Goal: Task Accomplishment & Management: Use online tool/utility

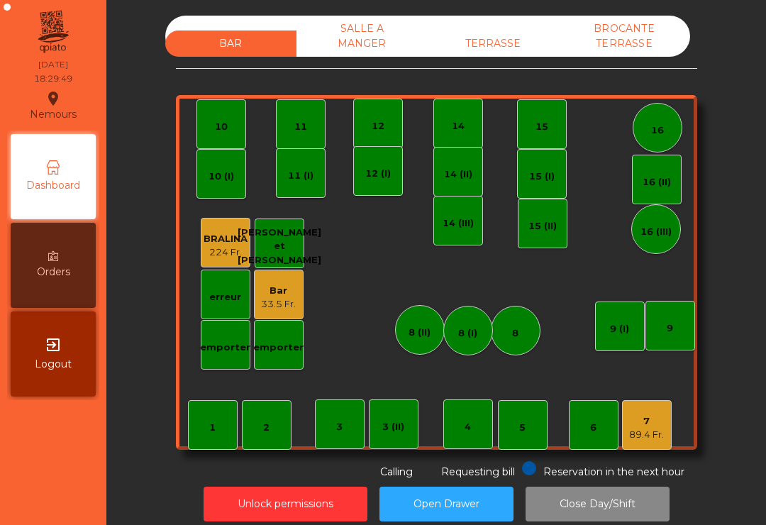
click at [481, 42] on div "TERRASSE" at bounding box center [493, 43] width 131 height 26
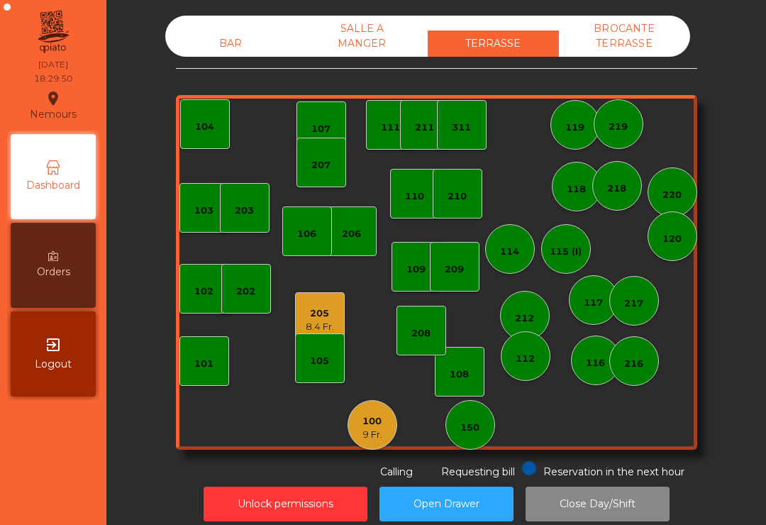
click at [369, 428] on div "9 Fr." at bounding box center [372, 435] width 20 height 14
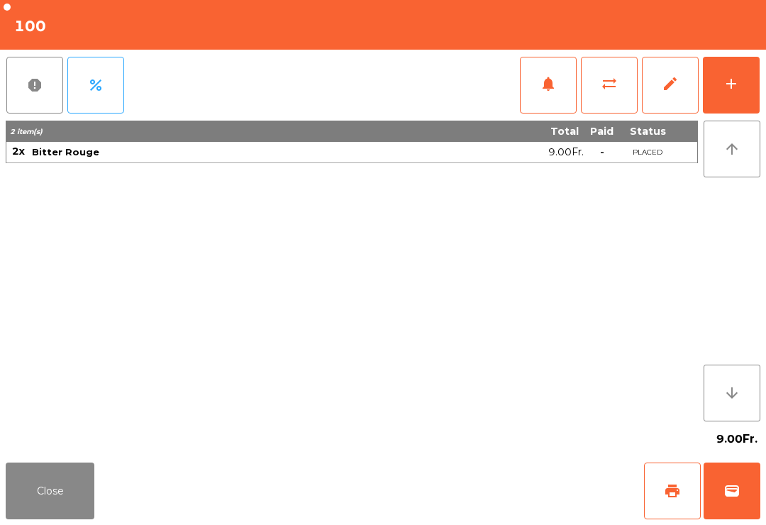
click at [738, 491] on span "wallet" at bounding box center [731, 490] width 17 height 17
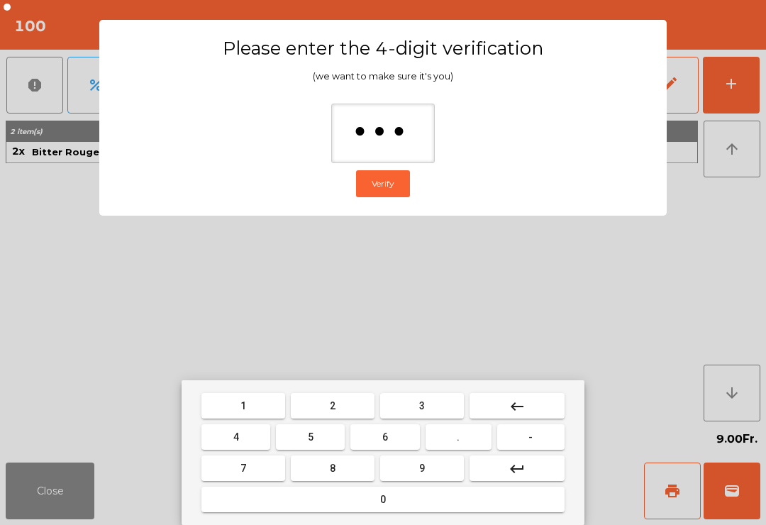
type input "****"
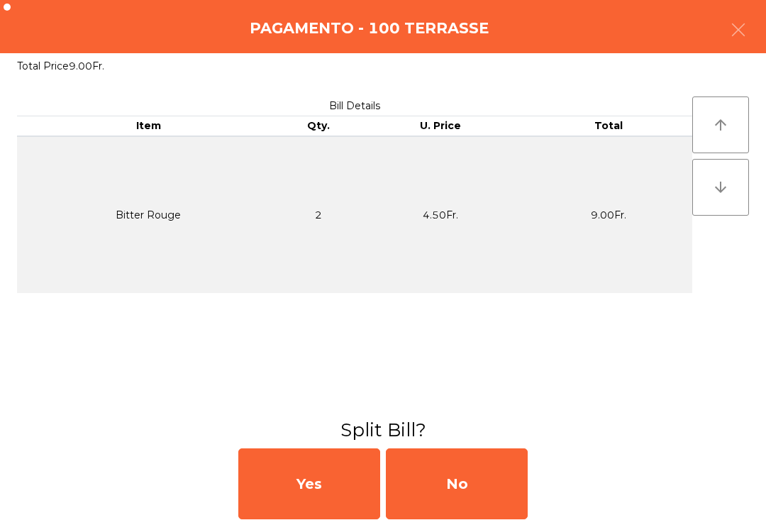
click at [583, 491] on div "Yes No" at bounding box center [383, 483] width 766 height 82
click at [494, 497] on div "No" at bounding box center [457, 483] width 142 height 71
click at [496, 494] on div "MB" at bounding box center [457, 483] width 142 height 71
click at [505, 470] on div "No" at bounding box center [457, 483] width 142 height 71
click at [474, 494] on div "No" at bounding box center [457, 483] width 142 height 71
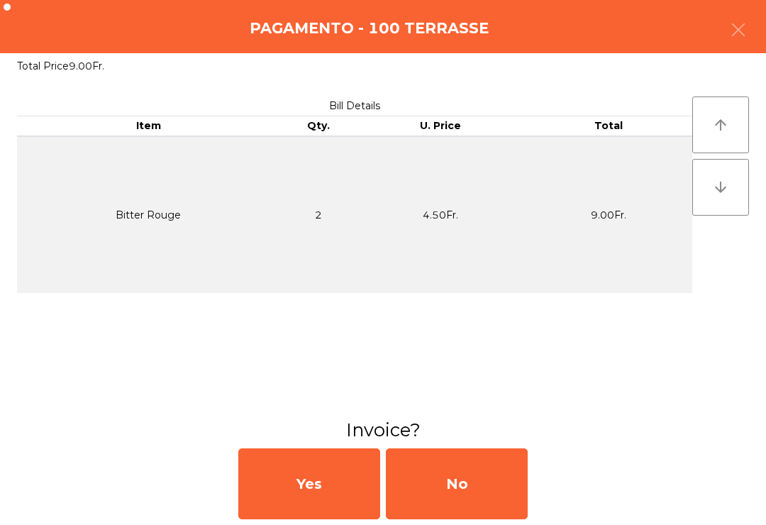
click at [471, 497] on div "No" at bounding box center [457, 483] width 142 height 71
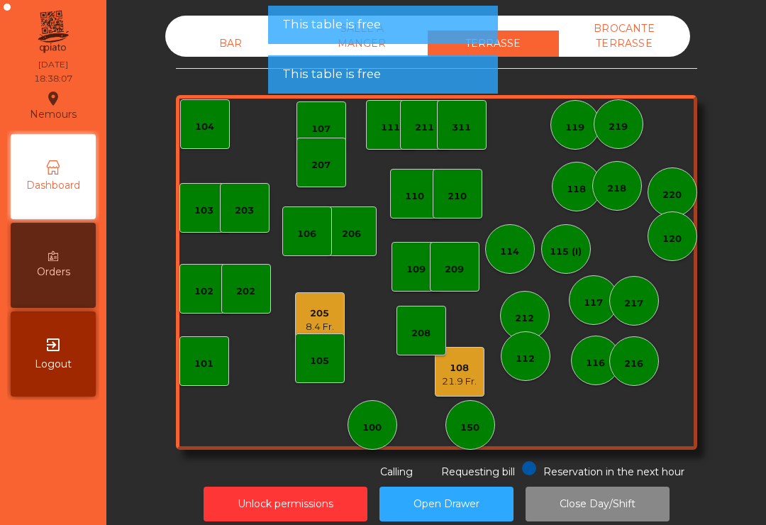
click at [470, 489] on button "Open Drawer" at bounding box center [446, 503] width 134 height 35
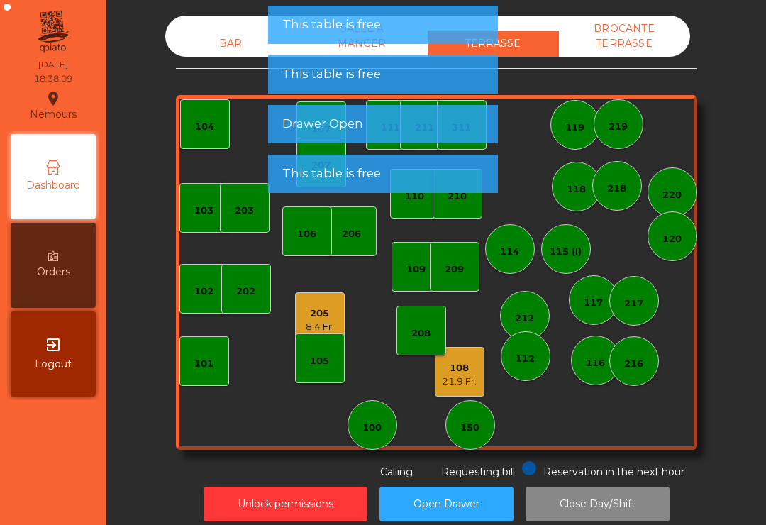
click at [312, 318] on div "205" at bounding box center [320, 313] width 28 height 14
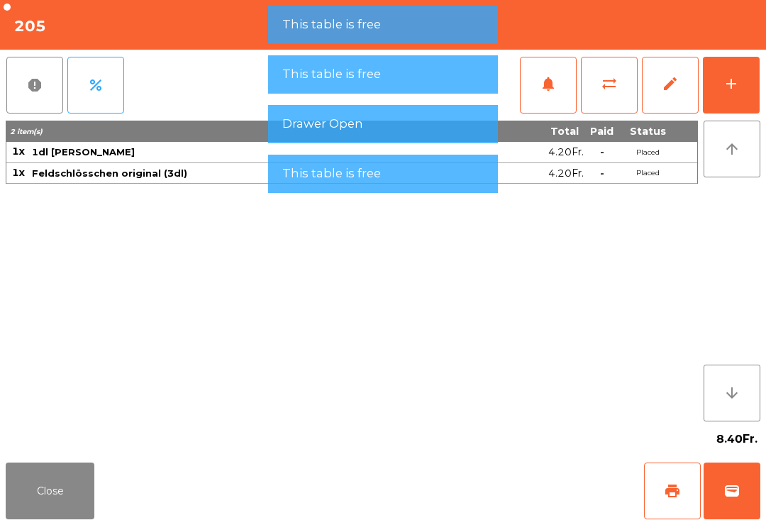
click at [735, 508] on button "wallet" at bounding box center [731, 490] width 57 height 57
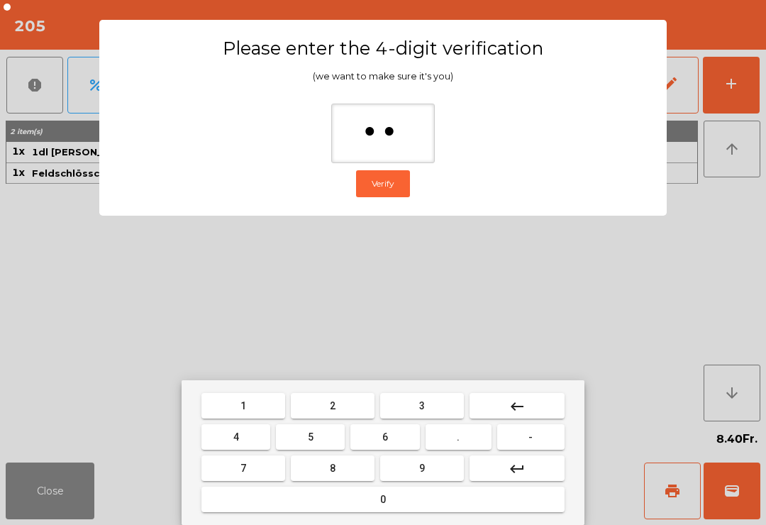
type input "***"
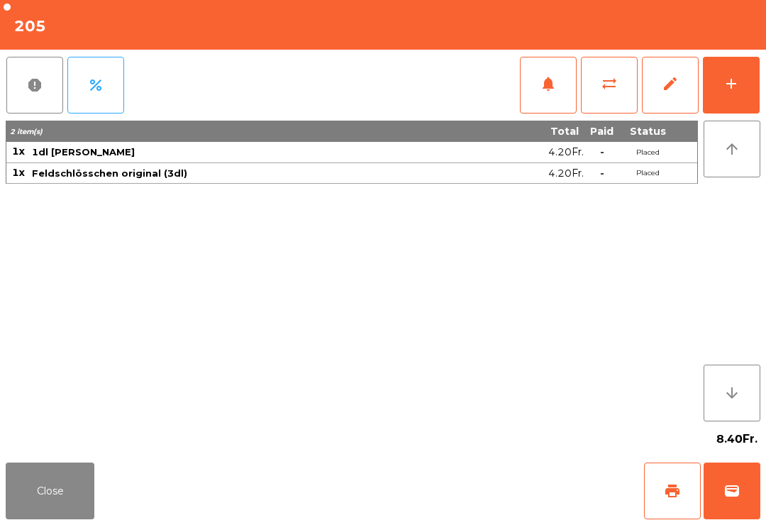
click at [464, 501] on div "Close print wallet" at bounding box center [383, 491] width 766 height 68
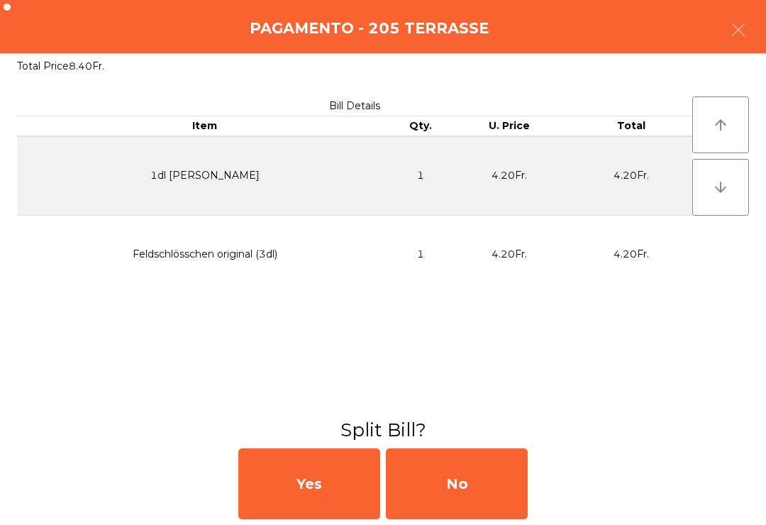
click at [447, 492] on div "No" at bounding box center [457, 483] width 142 height 71
click at [466, 491] on div "MB" at bounding box center [457, 483] width 142 height 71
click at [464, 481] on div "No" at bounding box center [457, 483] width 142 height 71
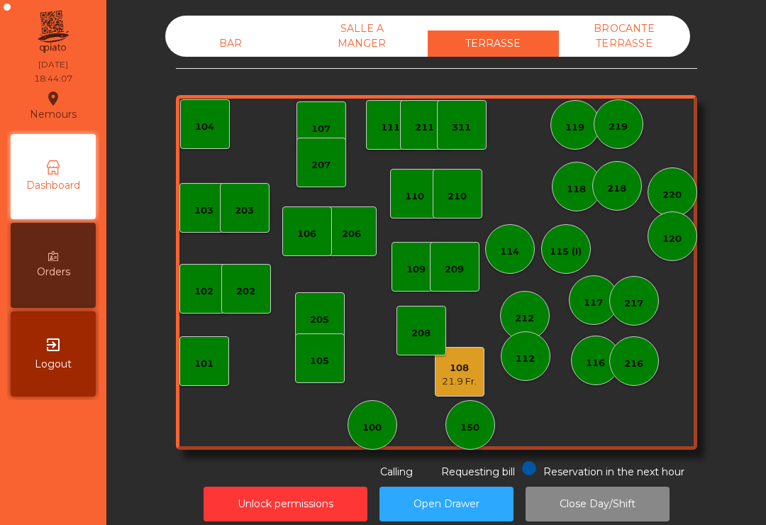
click at [678, 165] on div "103 102 101 202 206 104 205 108 21.9 Fr. 105 107 100 150 110 207 203 208 116 21…" at bounding box center [436, 272] width 521 height 355
click at [671, 212] on div "120" at bounding box center [672, 236] width 50 height 50
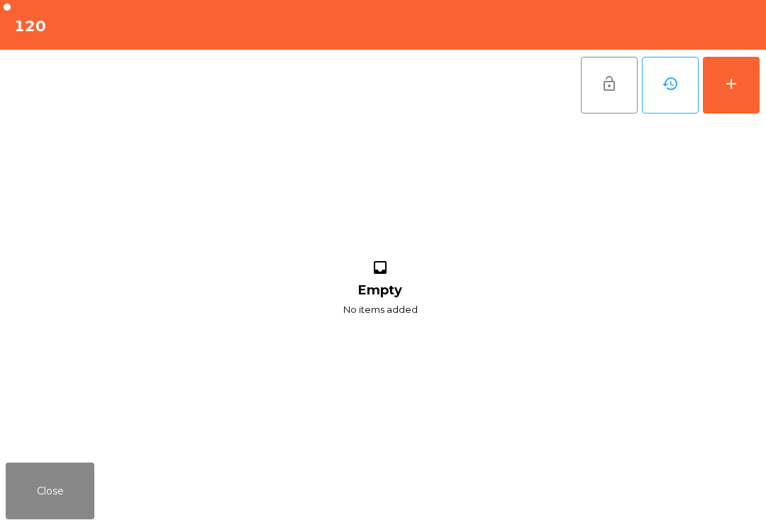
click at [735, 96] on button "add" at bounding box center [731, 85] width 57 height 57
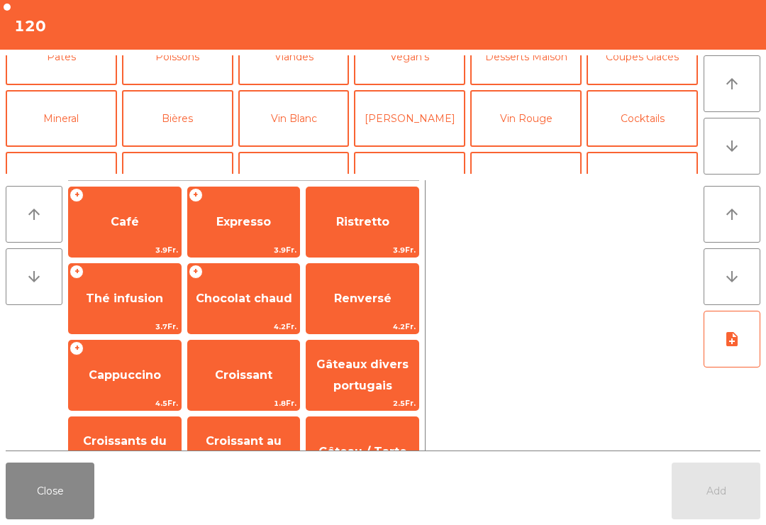
scroll to position [143, 0]
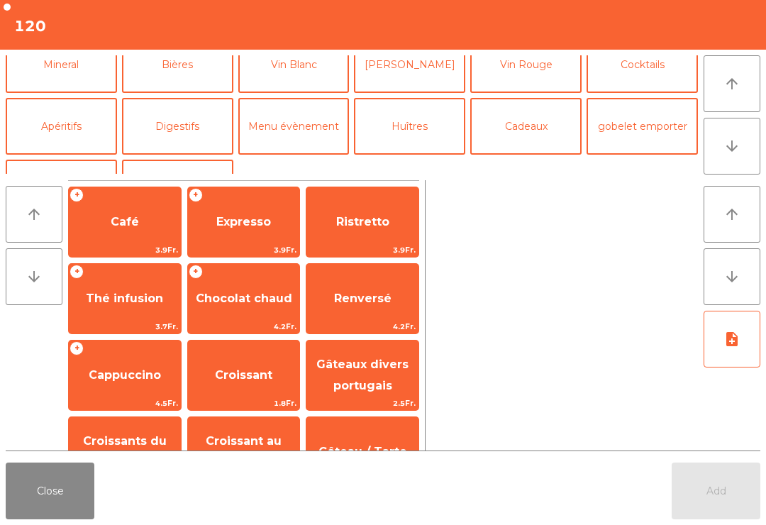
click at [63, 131] on button "Apéritifs" at bounding box center [61, 126] width 111 height 57
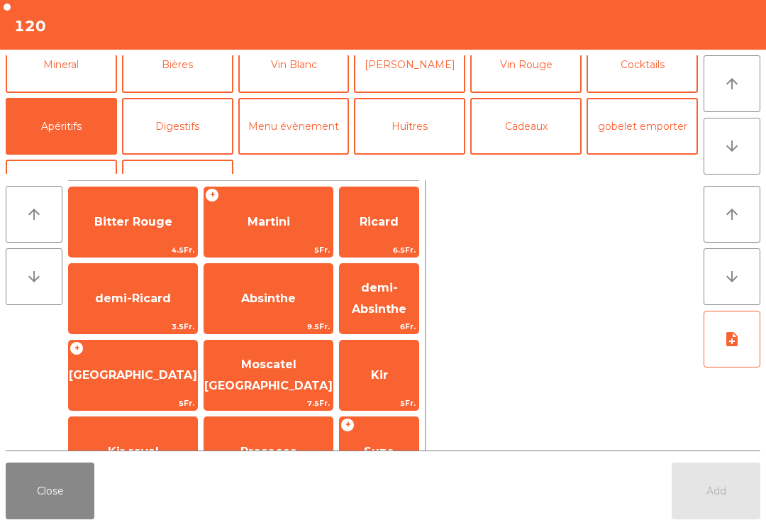
click at [371, 376] on span "Kir" at bounding box center [379, 374] width 17 height 13
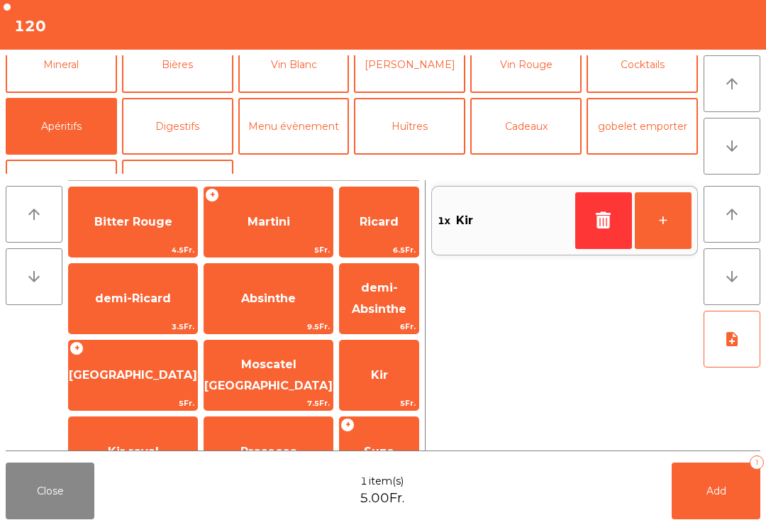
click at [383, 398] on span "5Fr." at bounding box center [379, 402] width 79 height 13
click at [757, 496] on button "Add 2" at bounding box center [715, 490] width 89 height 57
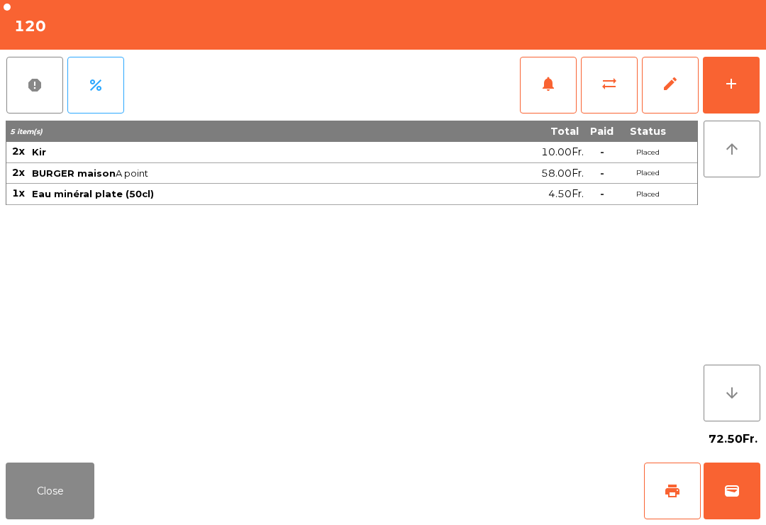
click at [47, 476] on button "Close" at bounding box center [50, 490] width 89 height 57
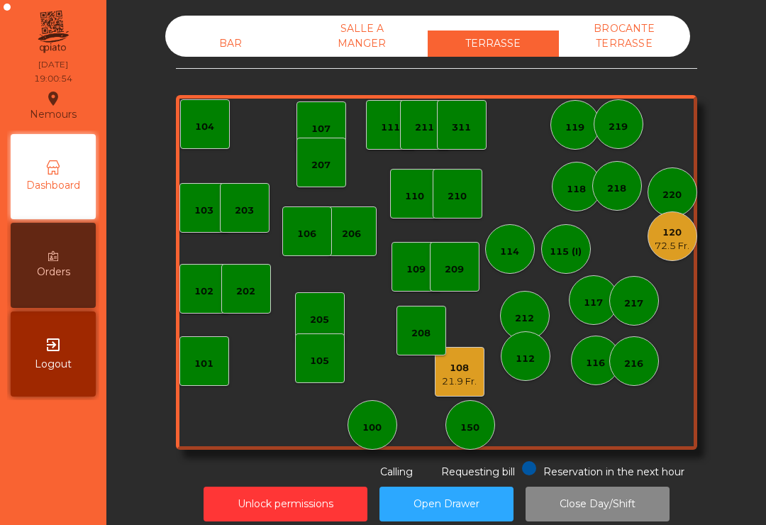
click at [462, 194] on div "210" at bounding box center [456, 196] width 19 height 14
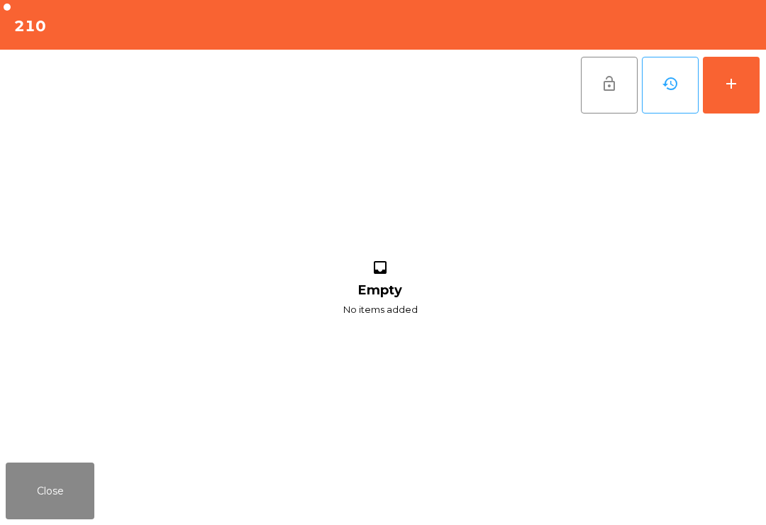
click at [726, 96] on button "add" at bounding box center [731, 85] width 57 height 57
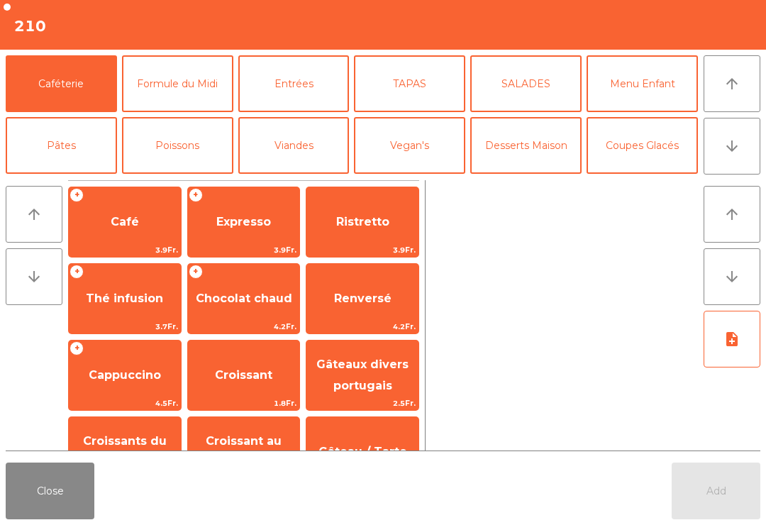
click at [446, 84] on button "TAPAS" at bounding box center [409, 83] width 111 height 57
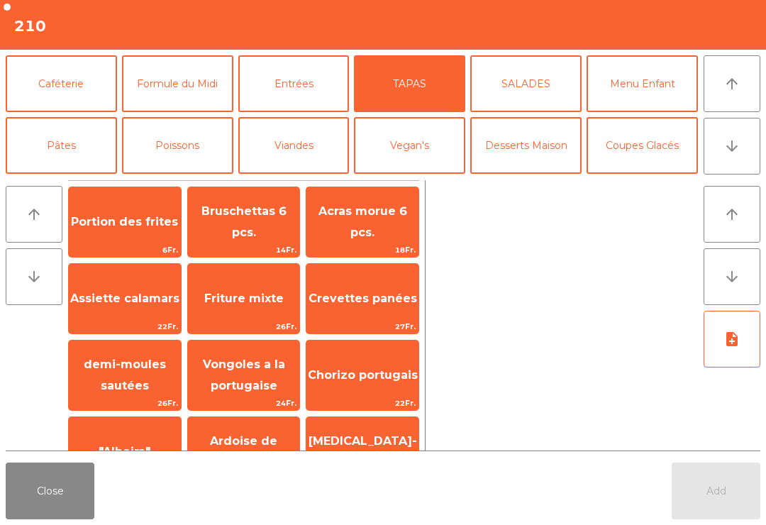
click at [374, 233] on span "Acras morue 6 pcs." at bounding box center [362, 222] width 112 height 60
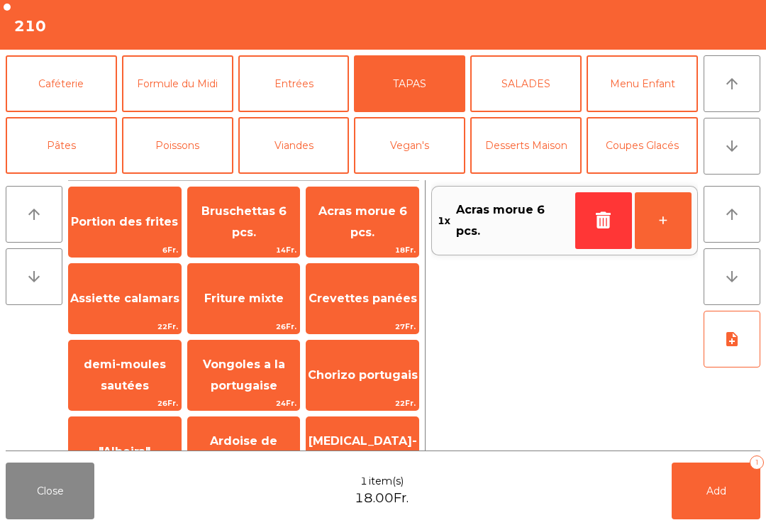
click at [377, 235] on span "Acras morue 6 pcs." at bounding box center [362, 222] width 112 height 60
click at [79, 179] on button "Mineral" at bounding box center [61, 207] width 111 height 57
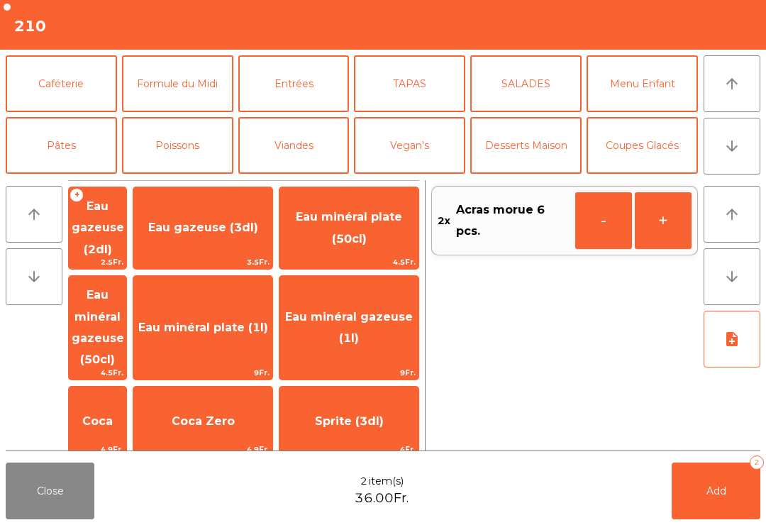
scroll to position [69, 0]
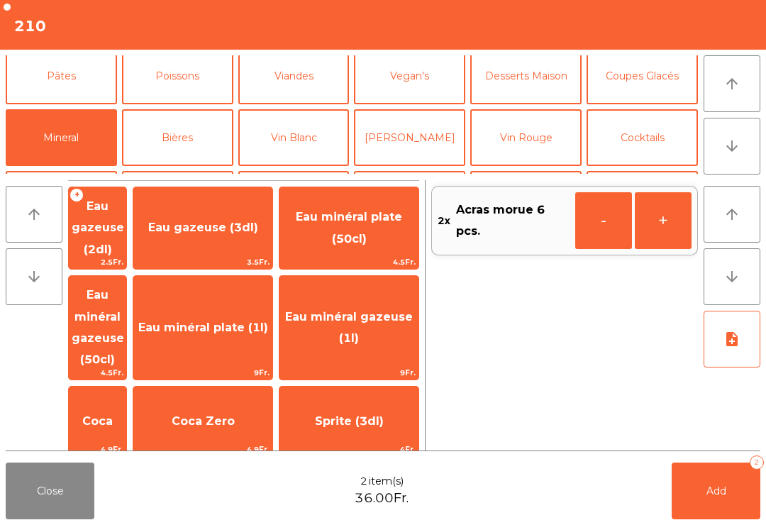
click at [124, 309] on span "Eau minéral gazeuse (50cl)" at bounding box center [98, 327] width 52 height 78
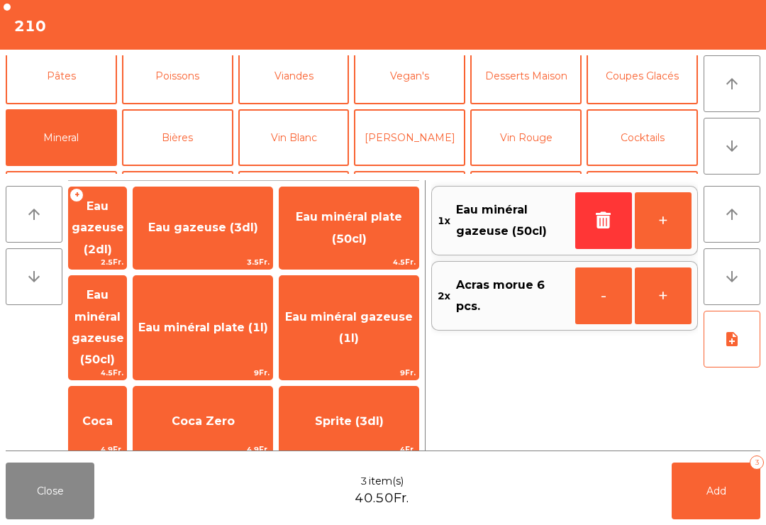
click at [605, 233] on button "button" at bounding box center [603, 220] width 57 height 57
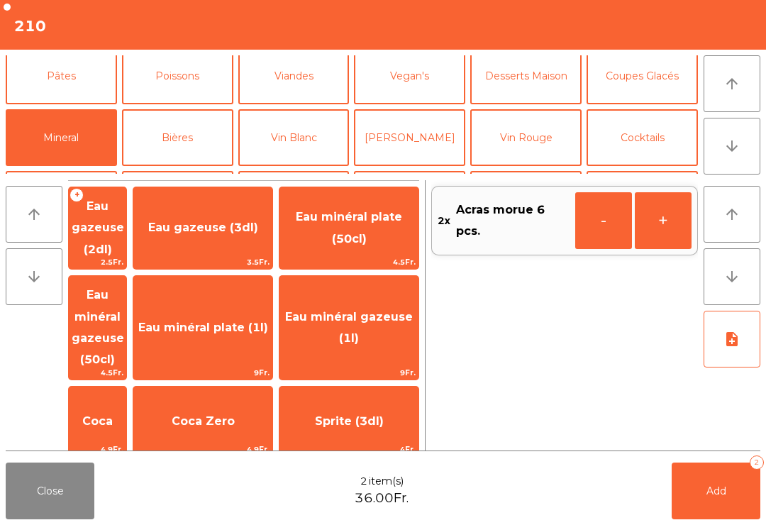
click at [232, 227] on span "Eau gazeuse (3dl)" at bounding box center [203, 227] width 110 height 13
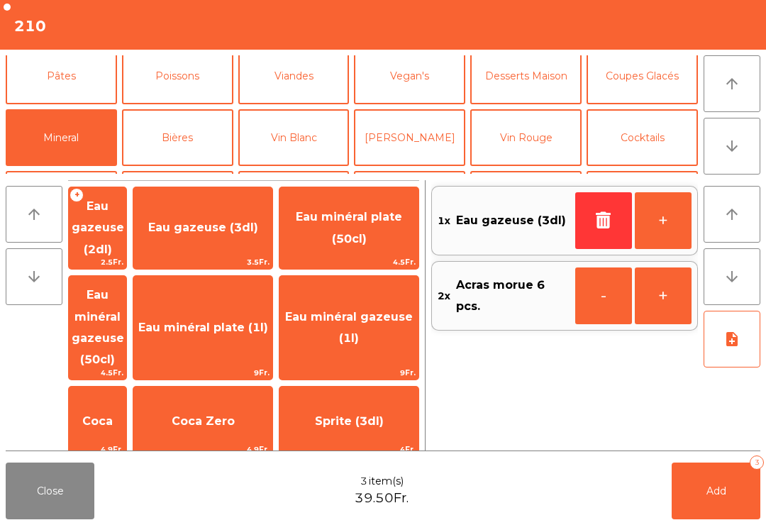
click at [196, 137] on button "Bières" at bounding box center [177, 137] width 111 height 57
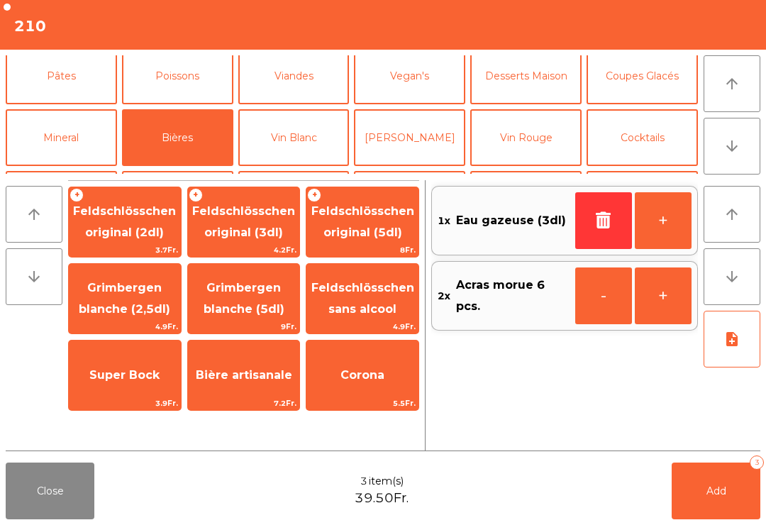
click at [262, 221] on span "Feldschlösschen original (3dl)" at bounding box center [244, 222] width 112 height 60
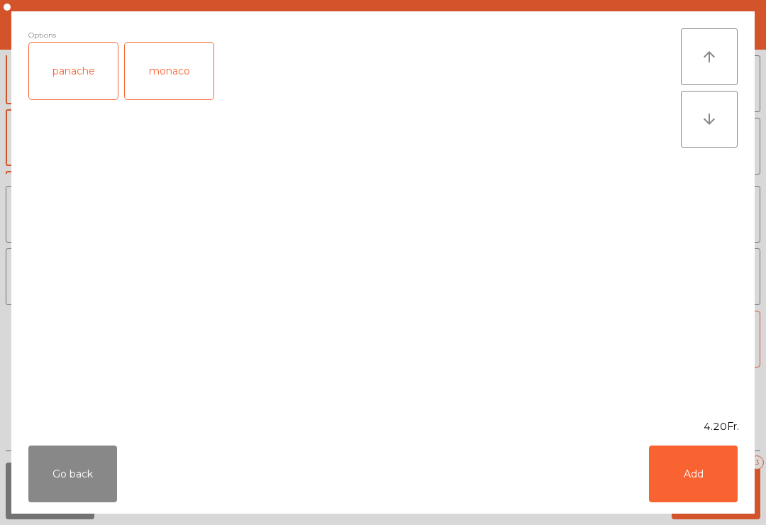
click at [684, 477] on button "Add" at bounding box center [693, 473] width 89 height 57
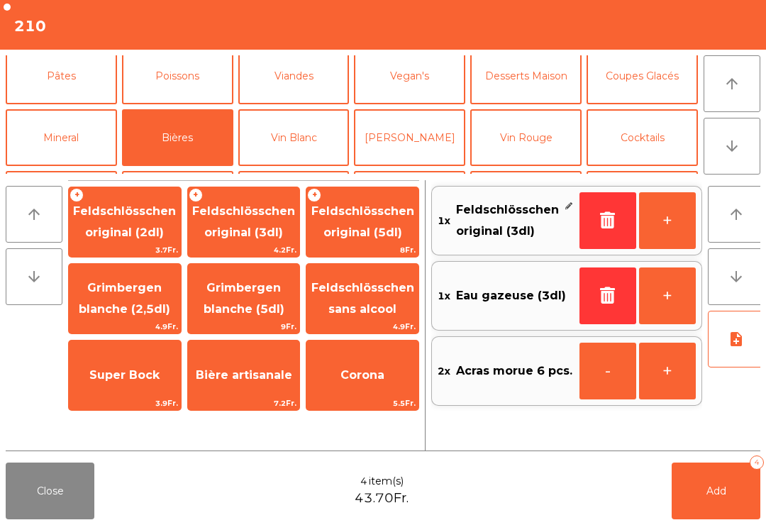
click at [71, 144] on button "Mineral" at bounding box center [61, 137] width 111 height 57
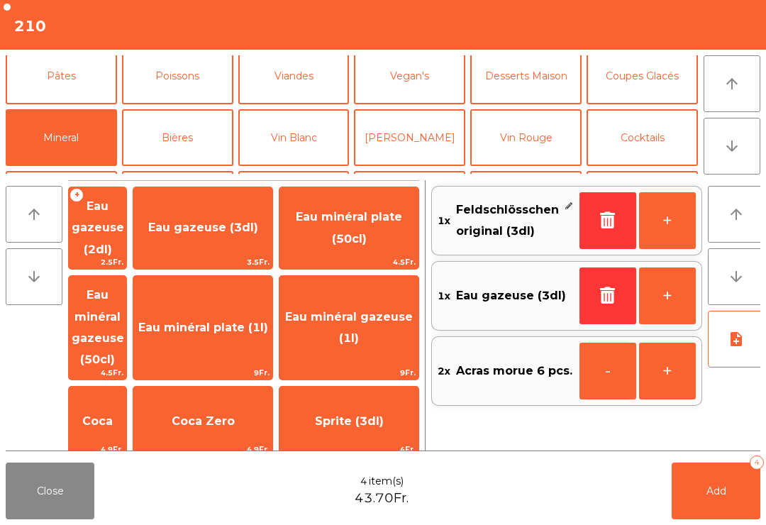
scroll to position [168, 0]
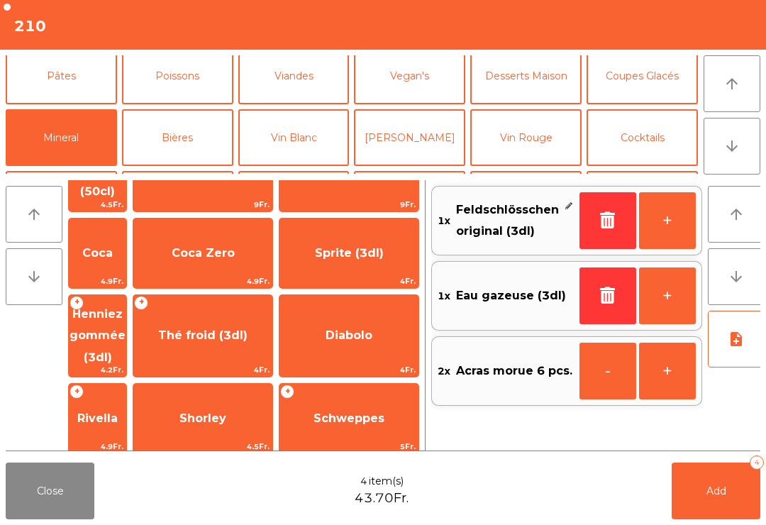
click at [126, 295] on span "Henniez gommée (3dl)" at bounding box center [97, 336] width 57 height 82
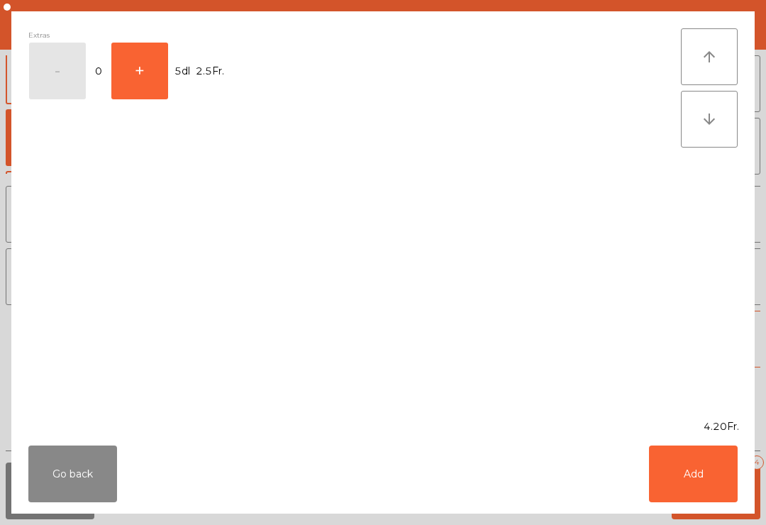
click at [690, 476] on button "Add" at bounding box center [693, 473] width 89 height 57
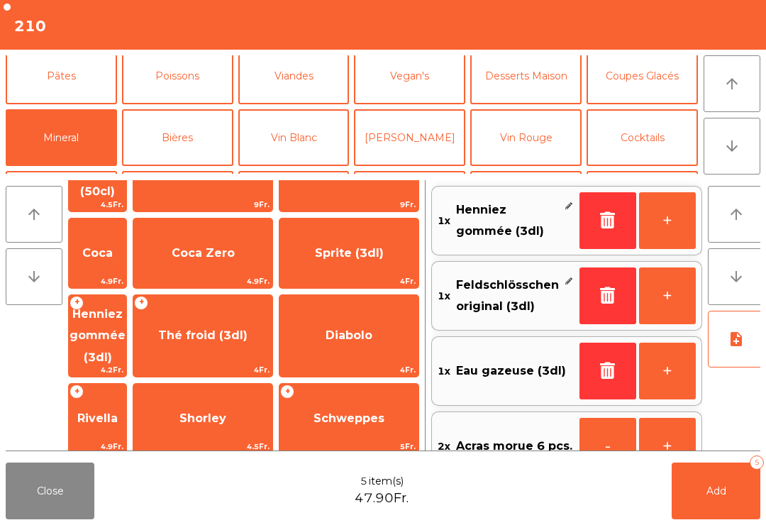
scroll to position [194, 0]
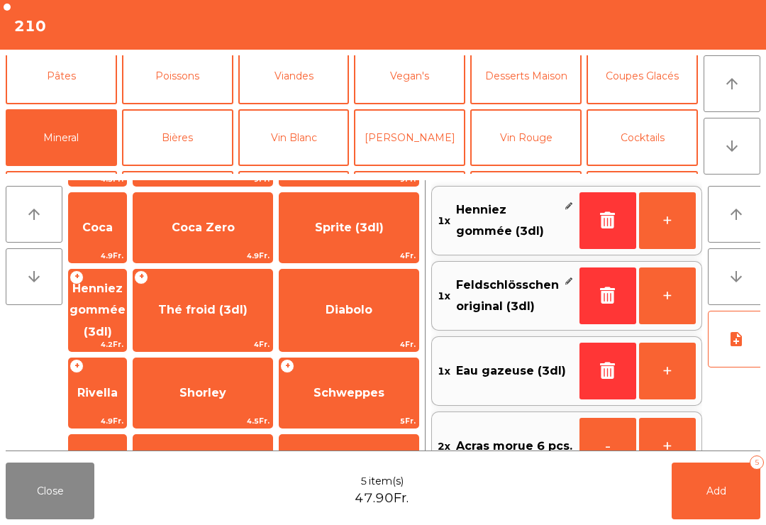
click at [387, 291] on span "Diabolo" at bounding box center [348, 310] width 139 height 38
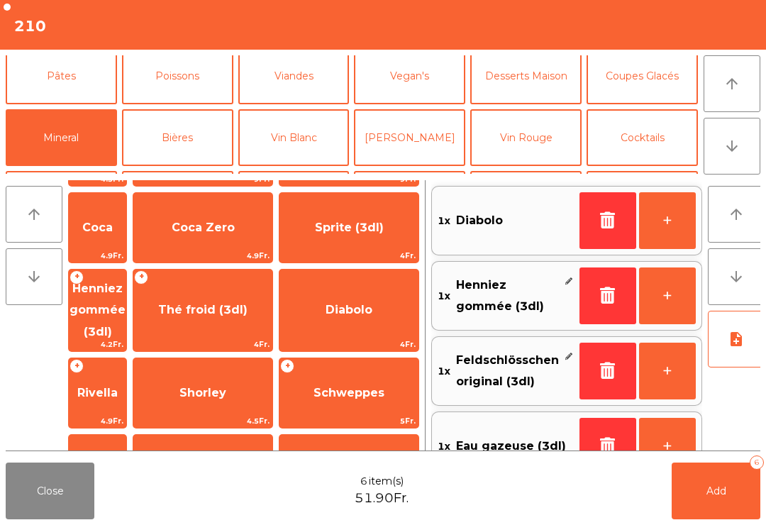
click at [754, 515] on button "Add 6" at bounding box center [715, 490] width 89 height 57
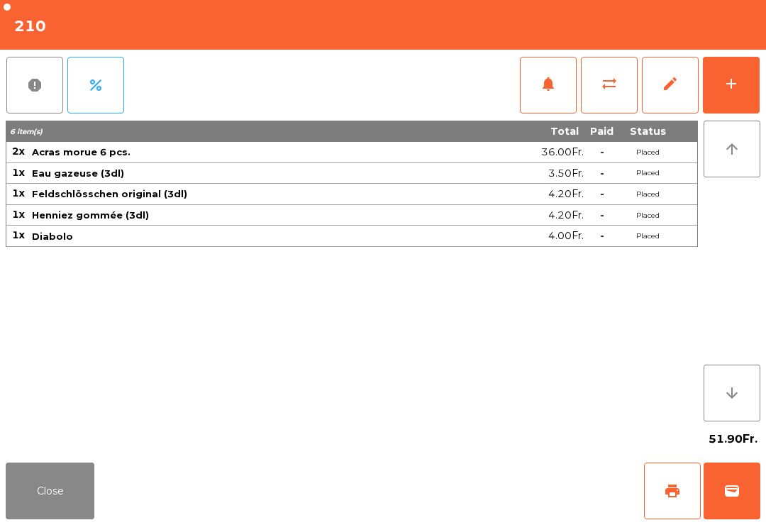
click at [42, 501] on button "Close" at bounding box center [50, 490] width 89 height 57
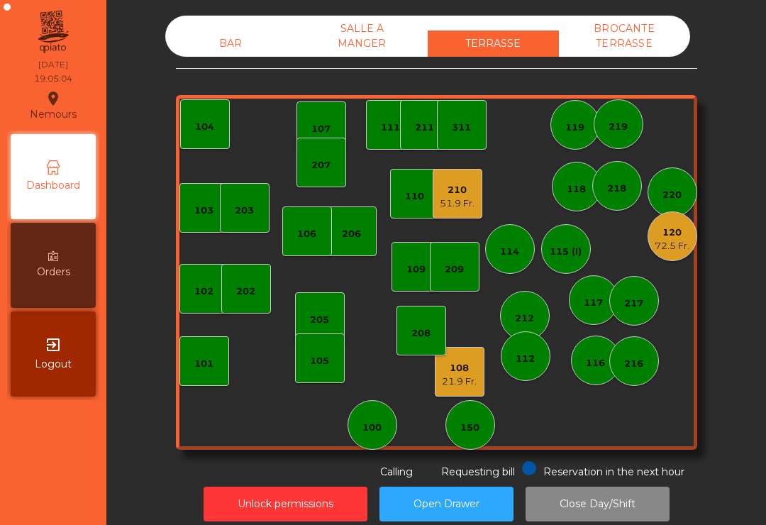
click at [457, 377] on div "21.9 Fr." at bounding box center [459, 381] width 35 height 14
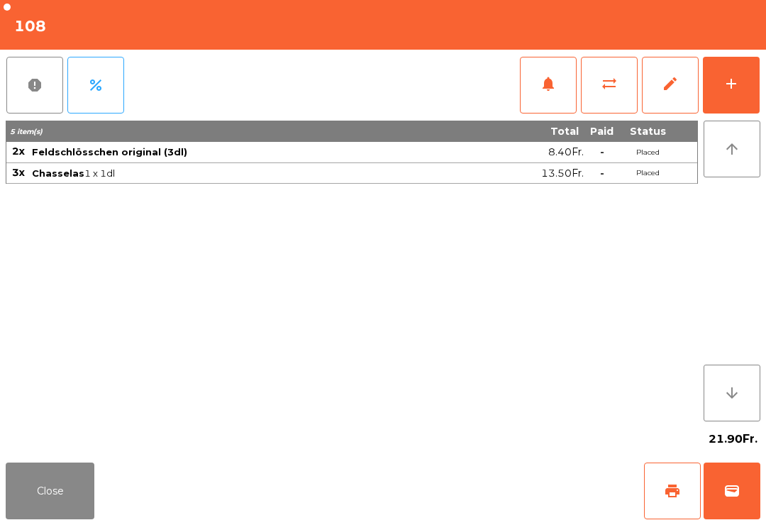
click at [675, 494] on span "print" at bounding box center [672, 490] width 17 height 17
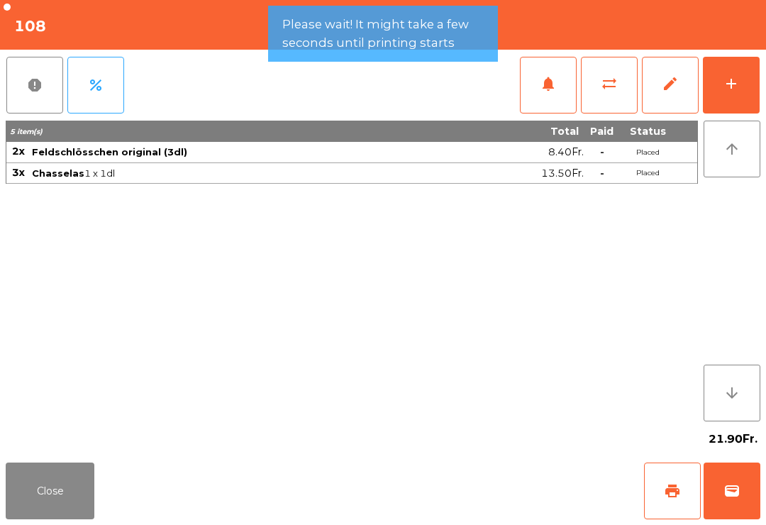
click at [70, 475] on button "Close" at bounding box center [50, 490] width 89 height 57
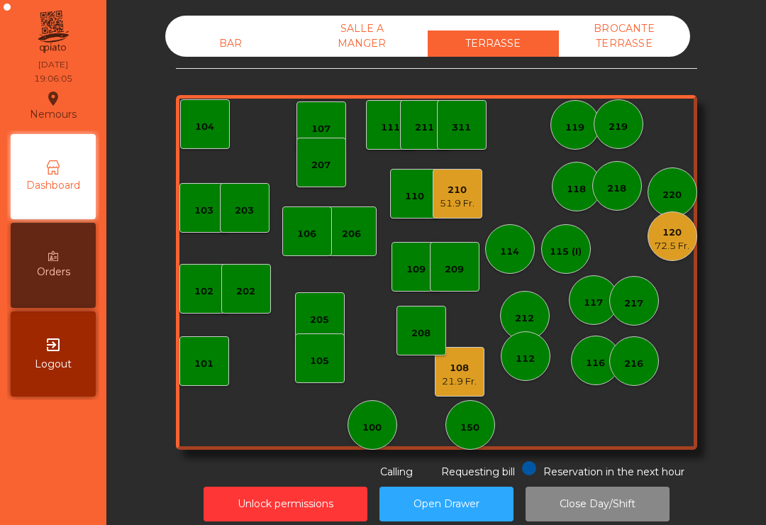
click at [461, 185] on div "210" at bounding box center [457, 190] width 35 height 14
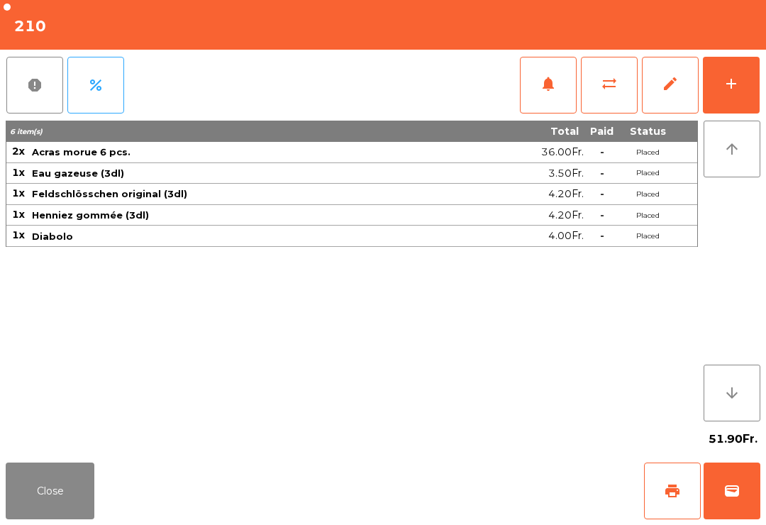
click at [744, 106] on button "add" at bounding box center [731, 85] width 57 height 57
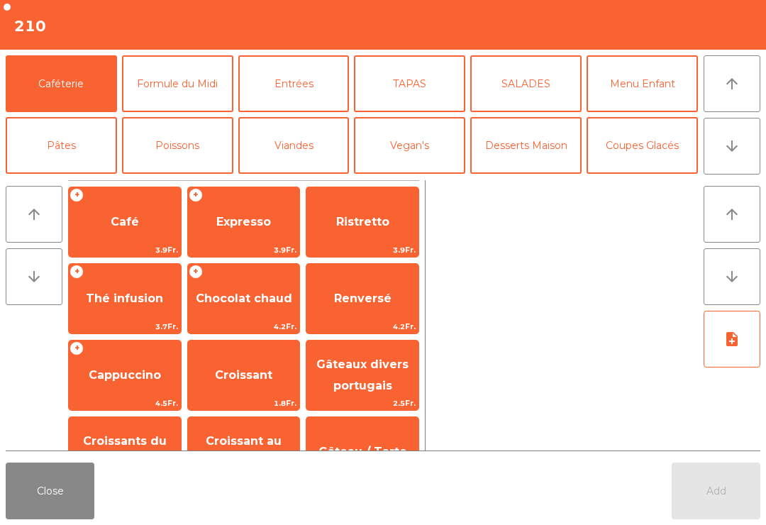
click at [80, 179] on button "Mineral" at bounding box center [61, 207] width 111 height 57
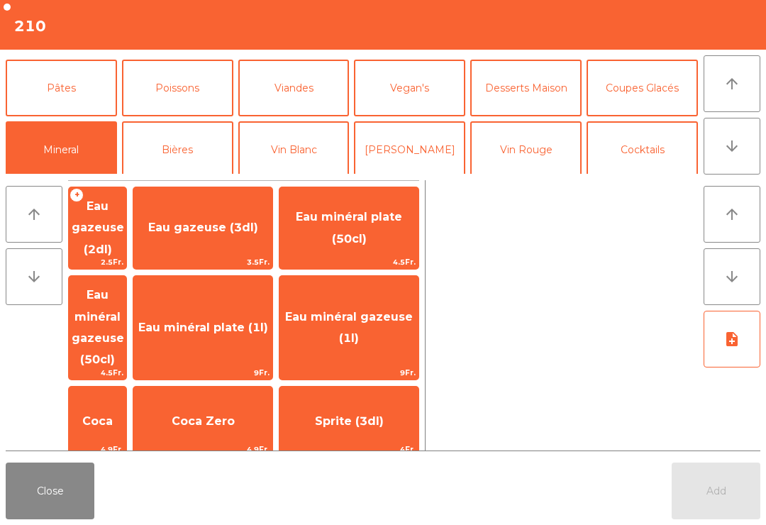
scroll to position [336, 0]
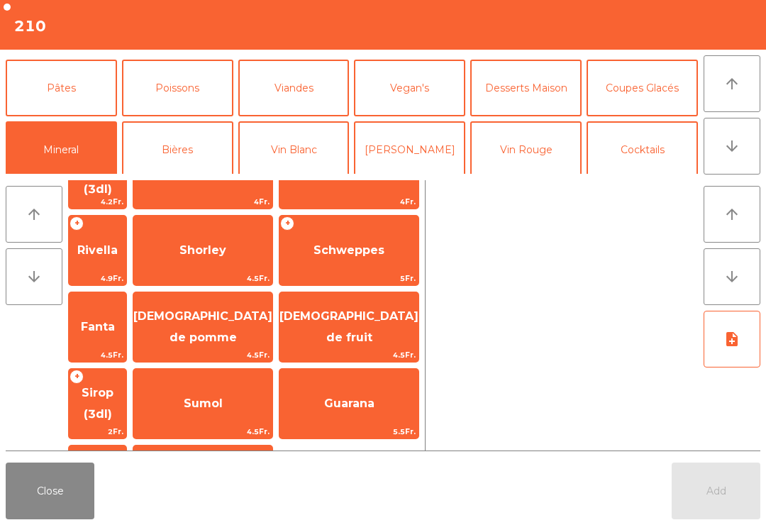
click at [126, 272] on span "4.9Fr." at bounding box center [97, 278] width 57 height 13
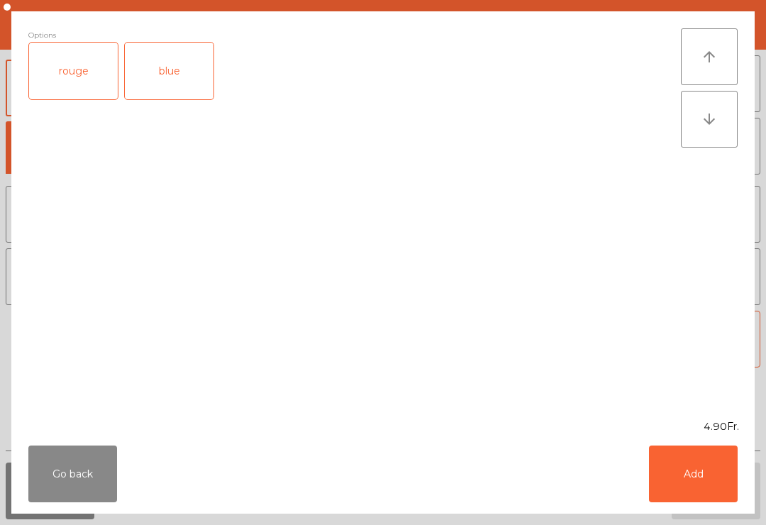
click at [71, 93] on div "rouge" at bounding box center [73, 71] width 89 height 57
click at [721, 484] on button "Add" at bounding box center [693, 473] width 89 height 57
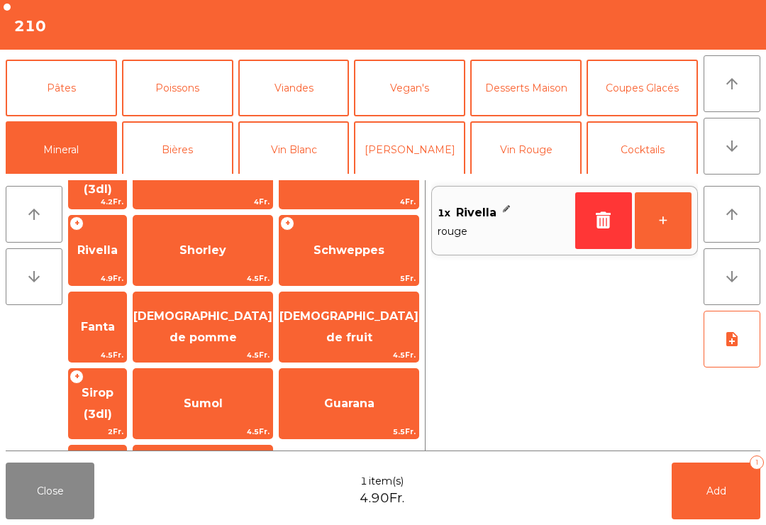
click at [721, 485] on span "Add" at bounding box center [716, 490] width 20 height 13
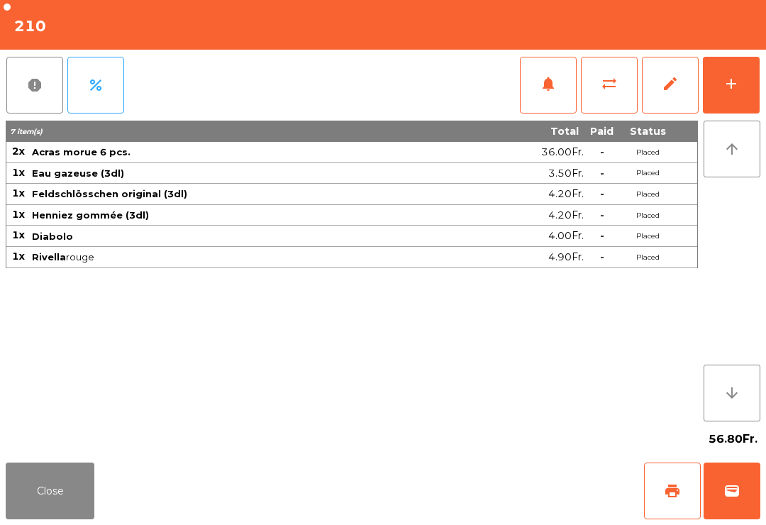
click at [62, 508] on button "Close" at bounding box center [50, 490] width 89 height 57
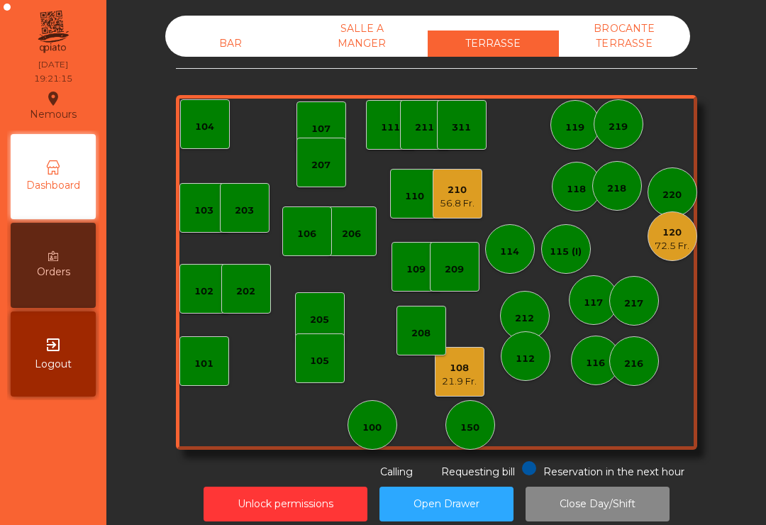
click at [469, 387] on div "21.9 Fr." at bounding box center [459, 381] width 35 height 14
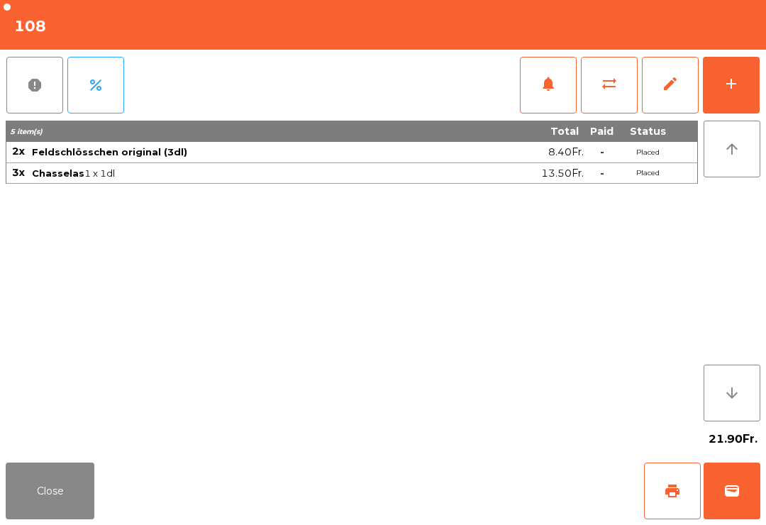
click at [739, 496] on span "wallet" at bounding box center [731, 490] width 17 height 17
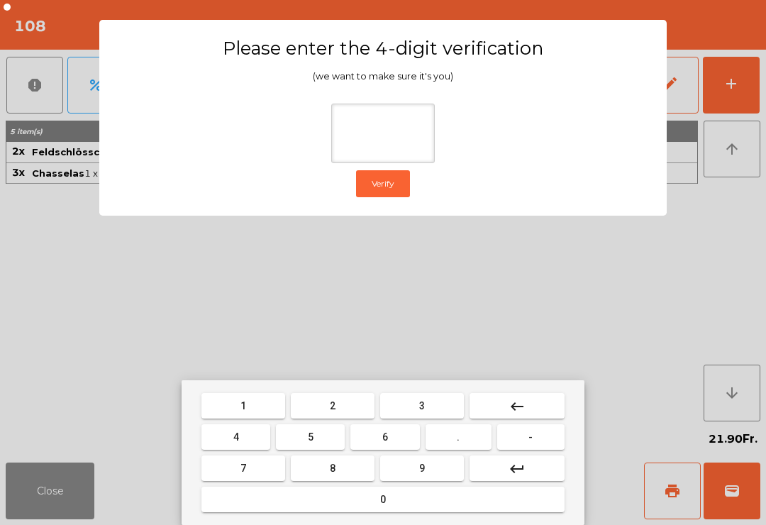
type input "*"
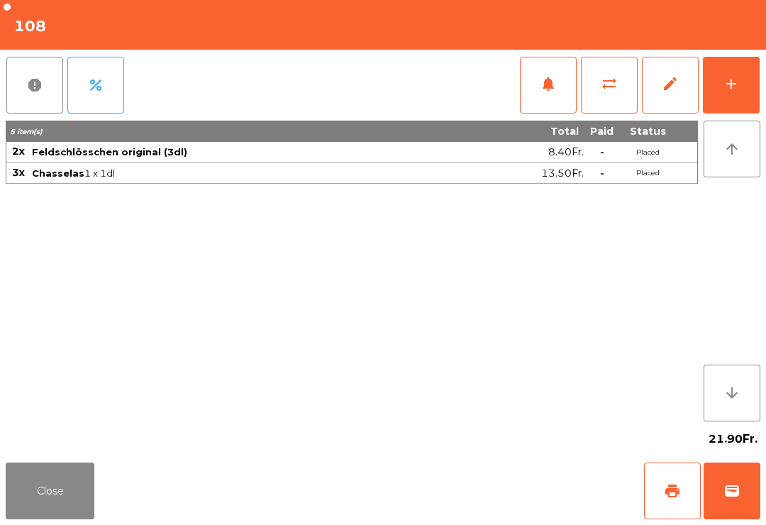
click at [459, 472] on div "Close print wallet" at bounding box center [383, 491] width 766 height 68
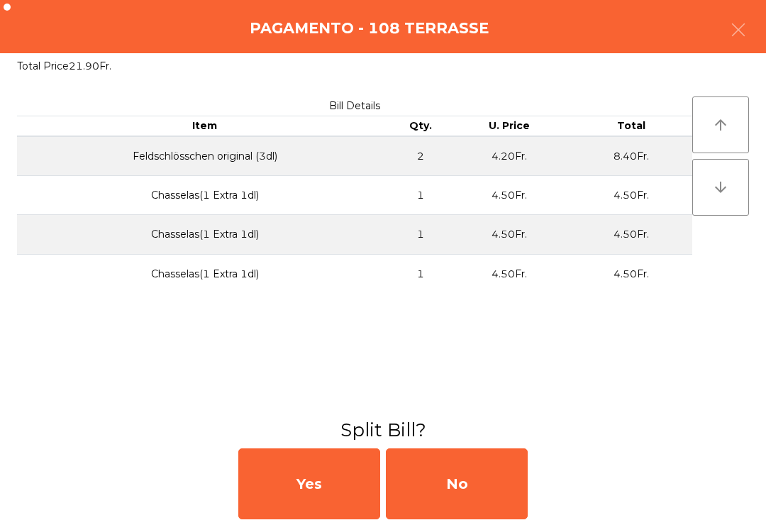
click at [481, 484] on div "No" at bounding box center [457, 483] width 142 height 71
click at [480, 478] on div "MB" at bounding box center [457, 483] width 142 height 71
click at [478, 479] on div "No" at bounding box center [457, 483] width 142 height 71
click at [480, 487] on div "No" at bounding box center [457, 483] width 142 height 71
click at [476, 485] on div "No" at bounding box center [457, 483] width 142 height 71
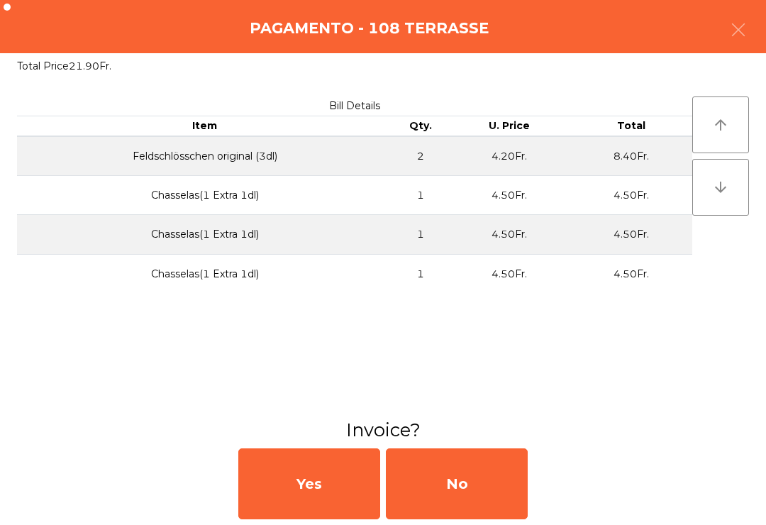
click at [478, 486] on div "No" at bounding box center [457, 483] width 142 height 71
click at [467, 493] on div "No" at bounding box center [457, 483] width 142 height 71
click at [494, 490] on div "No" at bounding box center [457, 483] width 142 height 71
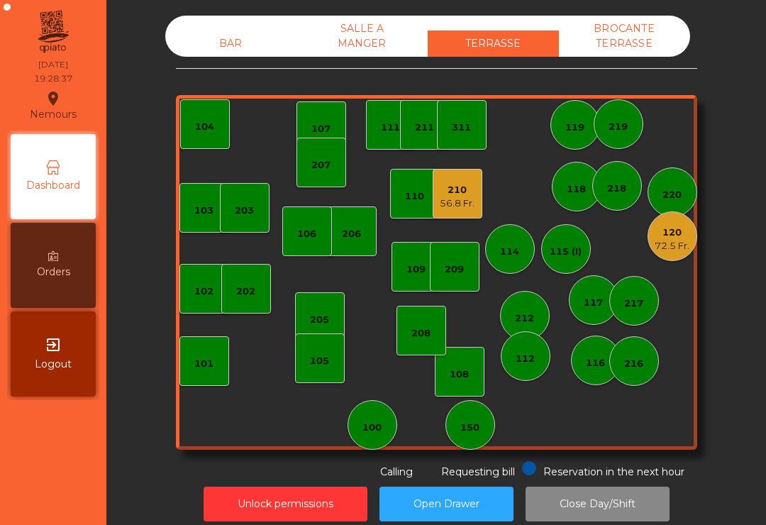
click at [455, 196] on div "210" at bounding box center [457, 190] width 35 height 14
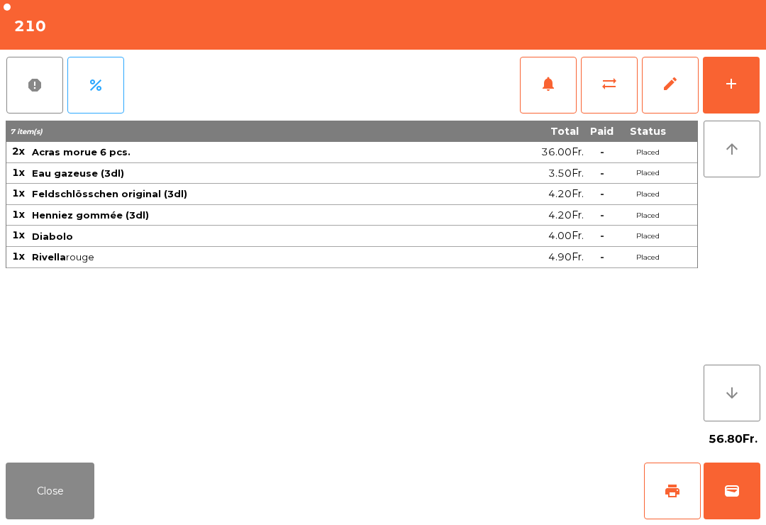
click at [663, 494] on button "print" at bounding box center [672, 490] width 57 height 57
click at [749, 511] on button "wallet" at bounding box center [731, 490] width 57 height 57
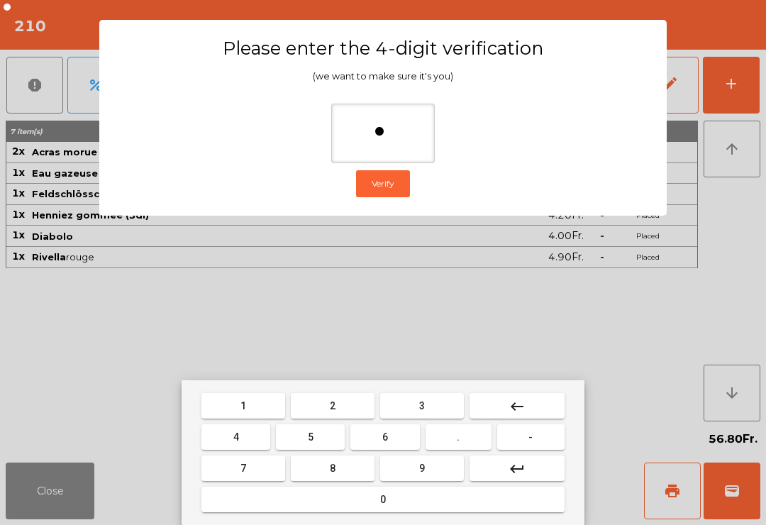
type input "**"
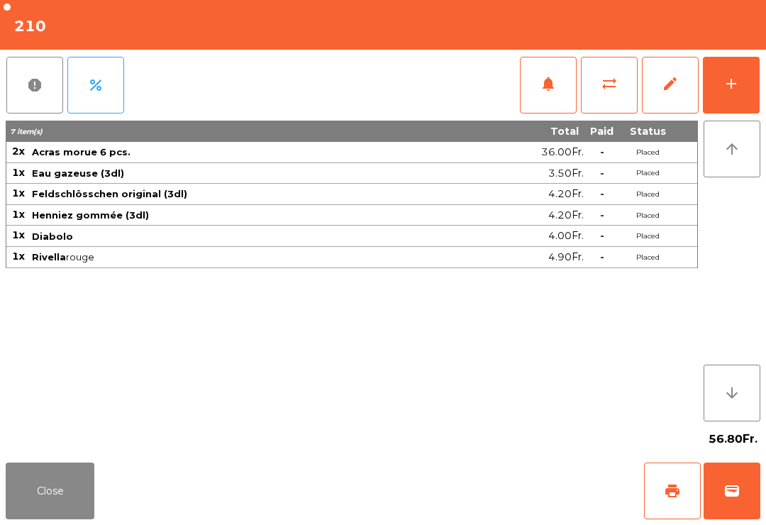
click at [525, 518] on div "Close print wallet" at bounding box center [383, 491] width 766 height 68
click at [490, 495] on div "Close print wallet" at bounding box center [383, 491] width 766 height 68
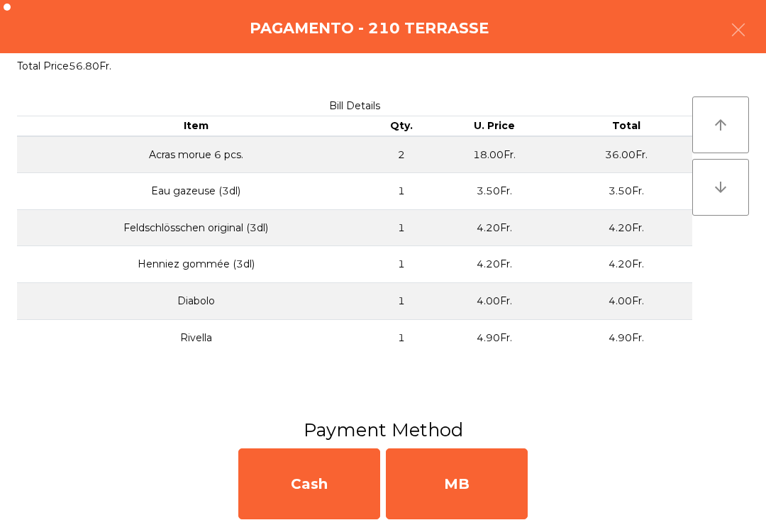
click at [491, 494] on div "MB" at bounding box center [457, 483] width 142 height 71
click at [466, 498] on div "No" at bounding box center [457, 483] width 142 height 71
click at [457, 498] on div "No" at bounding box center [457, 483] width 142 height 71
click at [472, 514] on div "No" at bounding box center [457, 483] width 142 height 71
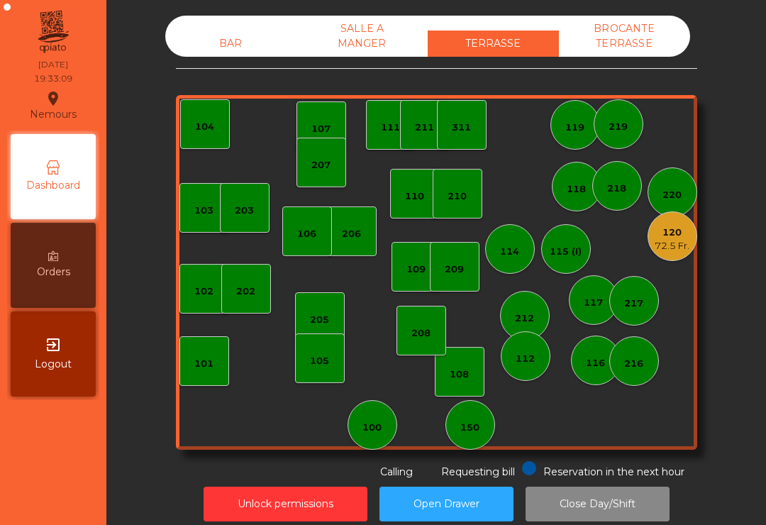
click at [682, 243] on div "72.5 Fr." at bounding box center [671, 246] width 35 height 14
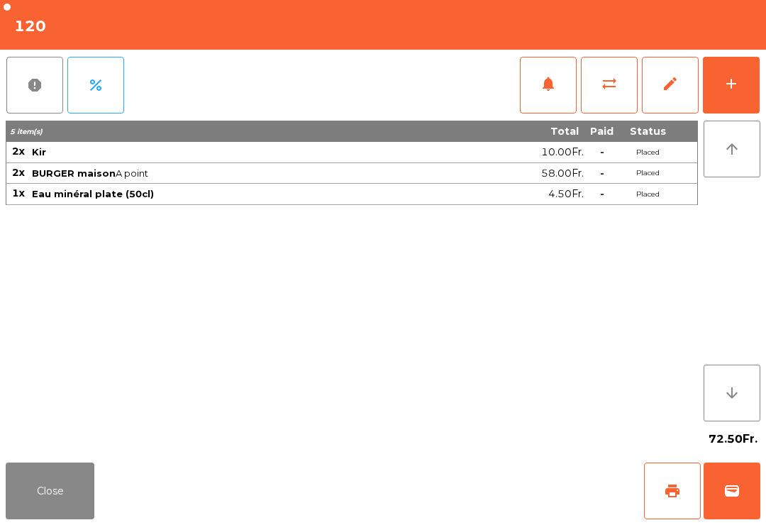
click at [731, 93] on button "add" at bounding box center [731, 85] width 57 height 57
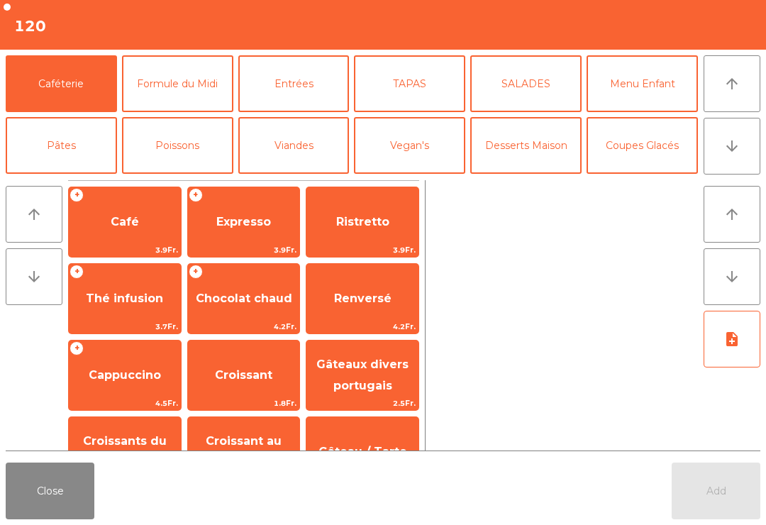
click at [235, 215] on span "Expresso" at bounding box center [243, 221] width 55 height 13
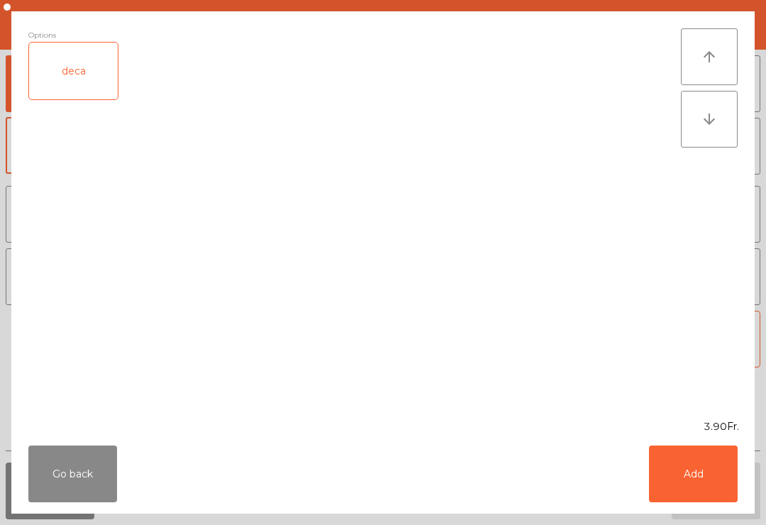
click at [717, 485] on button "Add" at bounding box center [693, 473] width 89 height 57
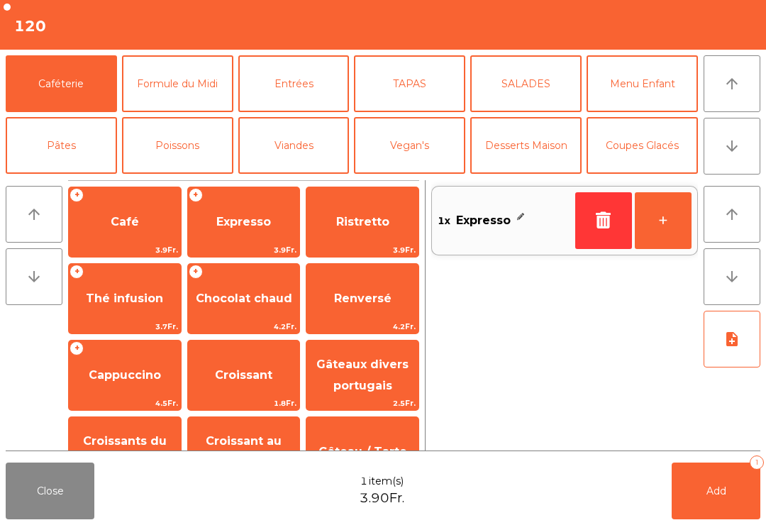
click at [133, 225] on span "Café" at bounding box center [125, 221] width 28 height 13
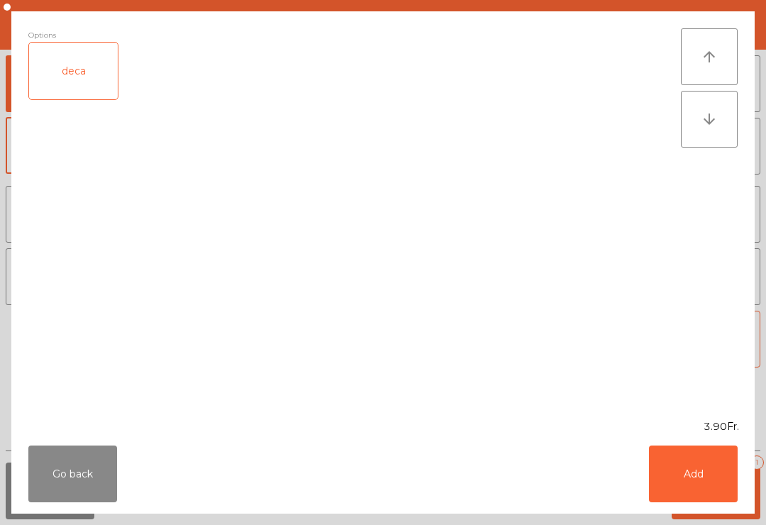
click at [684, 490] on button "Add" at bounding box center [693, 473] width 89 height 57
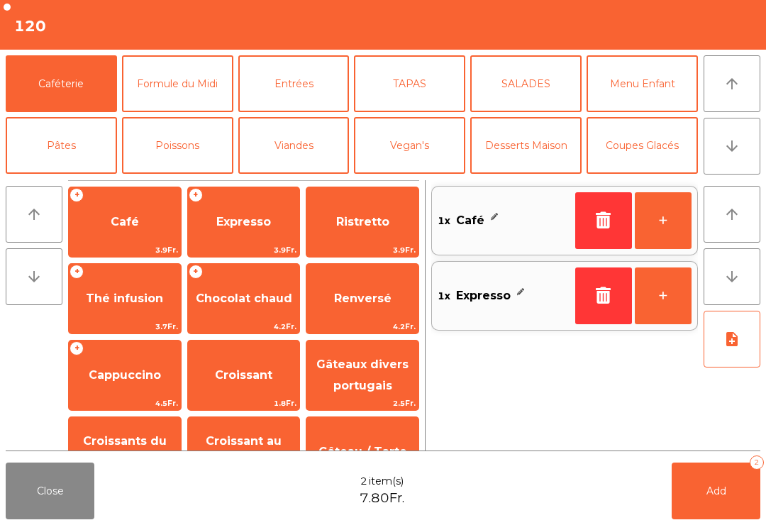
click at [735, 498] on button "Add 2" at bounding box center [715, 490] width 89 height 57
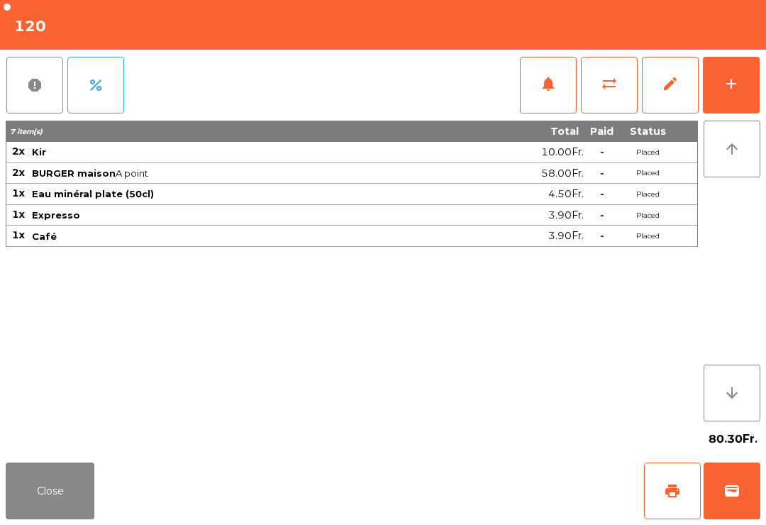
click at [667, 515] on button "print" at bounding box center [672, 490] width 57 height 57
click at [57, 508] on button "Close" at bounding box center [50, 490] width 89 height 57
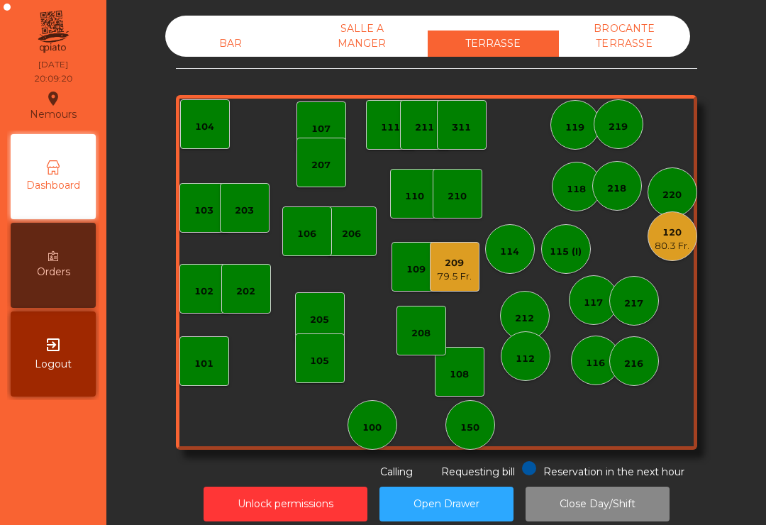
click at [396, 254] on div "109" at bounding box center [416, 267] width 50 height 50
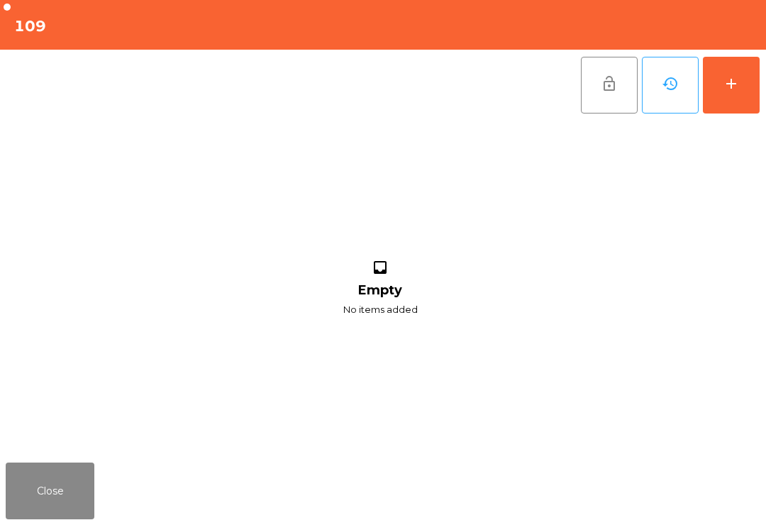
click at [754, 79] on button "add" at bounding box center [731, 85] width 57 height 57
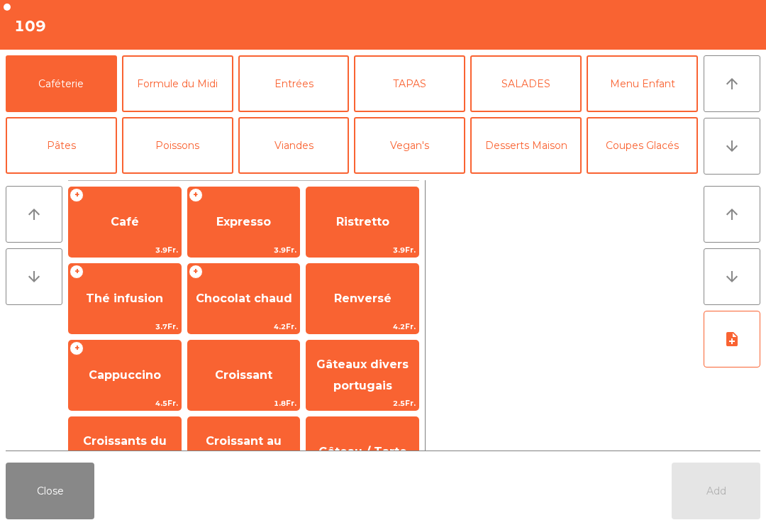
click at [65, 179] on button "Mineral" at bounding box center [61, 207] width 111 height 57
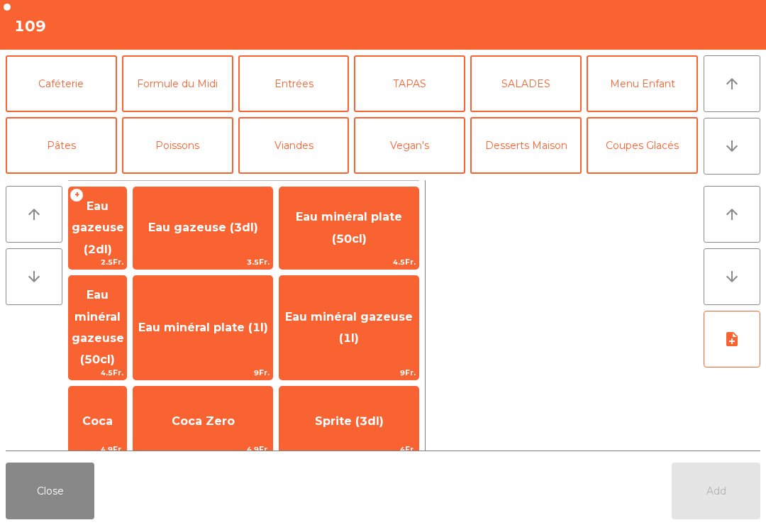
scroll to position [97, 0]
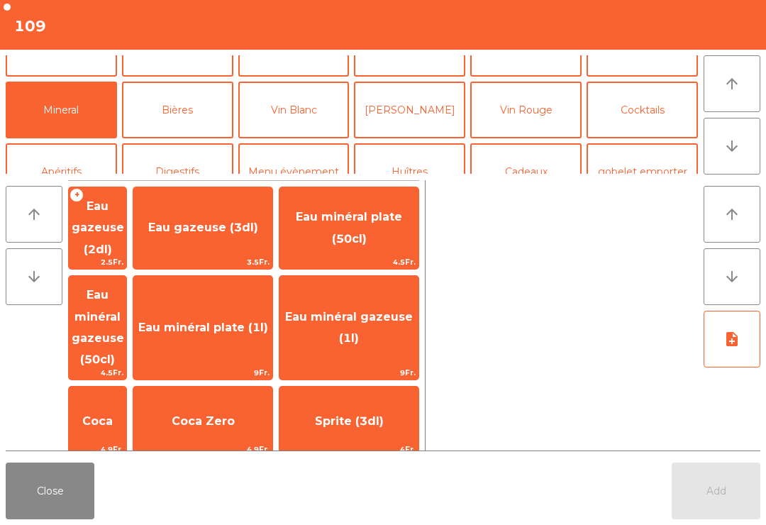
click at [249, 402] on span "Coca Zero" at bounding box center [202, 421] width 139 height 38
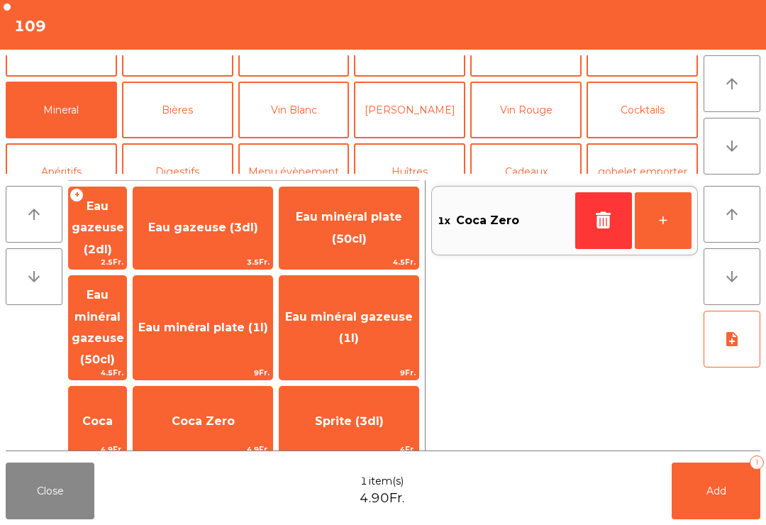
click at [126, 475] on span "Henniez gommée (3dl)" at bounding box center [97, 503] width 56 height 57
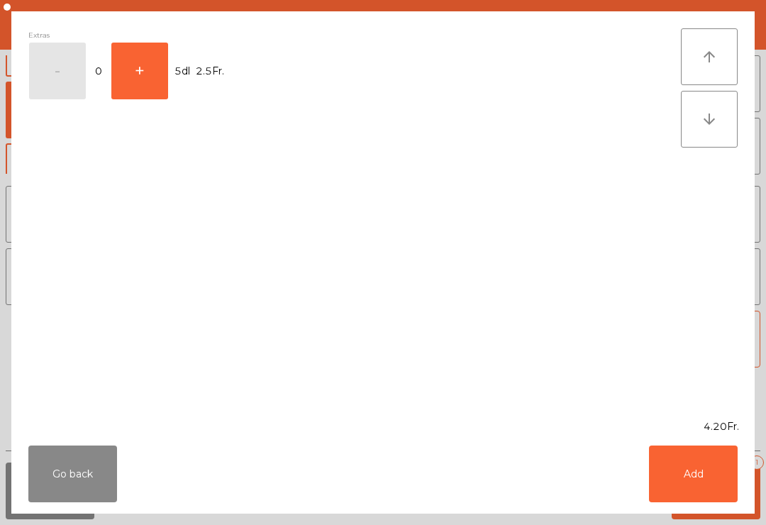
click at [698, 481] on button "Add" at bounding box center [693, 473] width 89 height 57
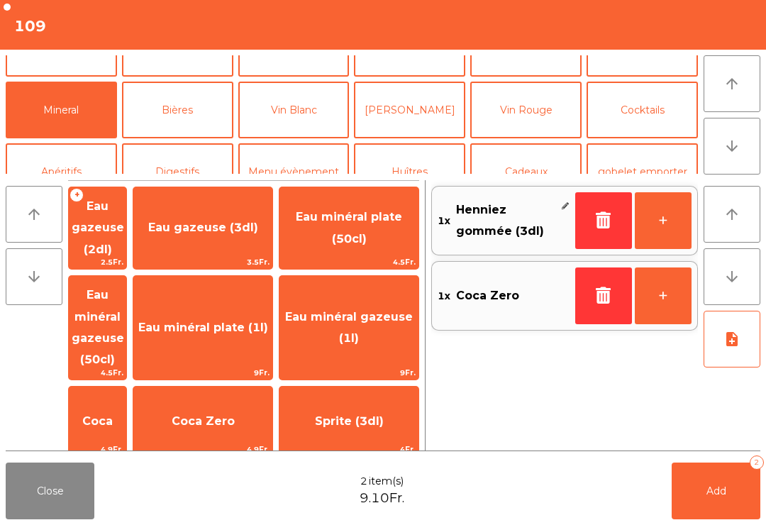
click at [198, 119] on button "Bières" at bounding box center [177, 110] width 111 height 57
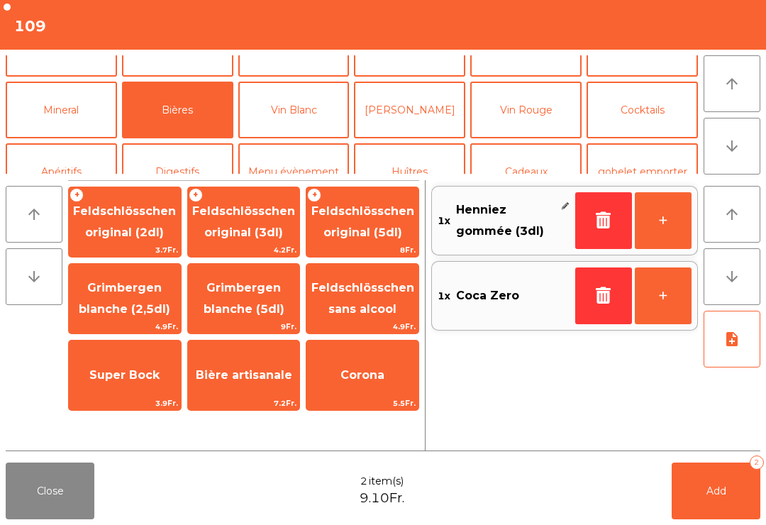
click at [255, 220] on span "Feldschlösschen original (3dl)" at bounding box center [244, 222] width 112 height 60
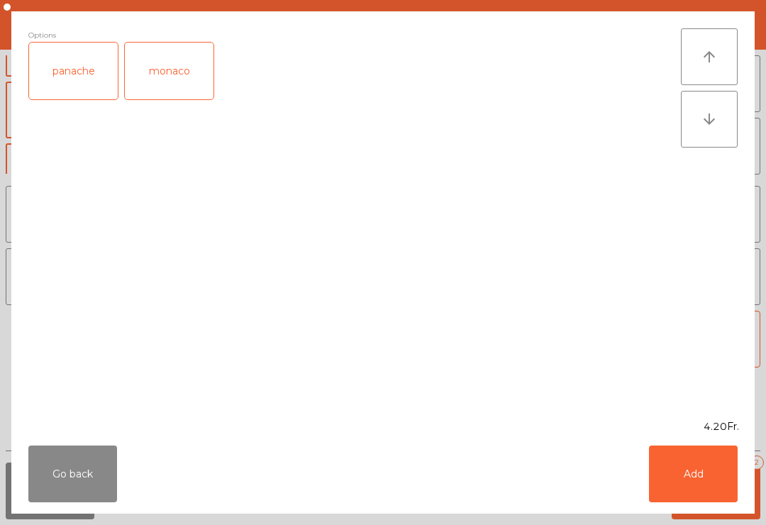
click at [708, 500] on button "Add" at bounding box center [693, 473] width 89 height 57
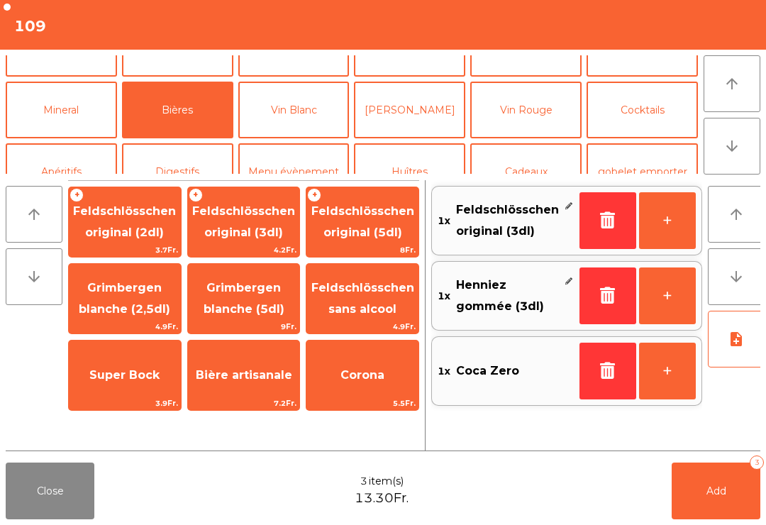
scroll to position [0, 0]
click at [745, 517] on button "Add 3" at bounding box center [715, 490] width 89 height 57
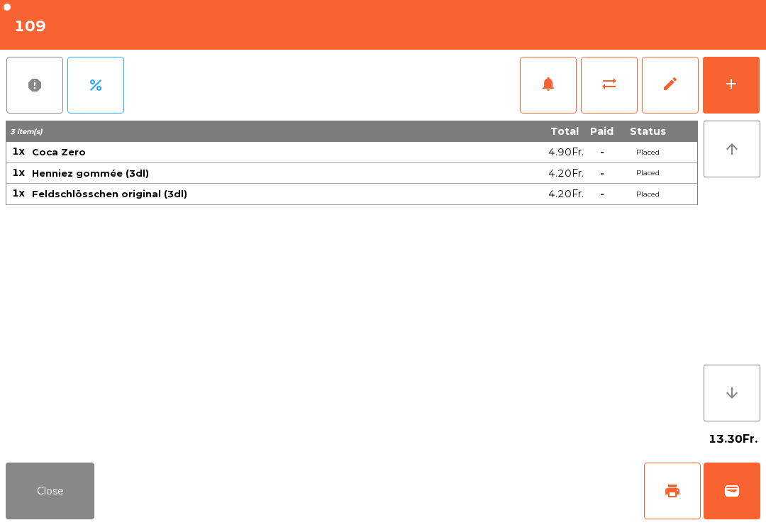
click at [43, 469] on button "Close" at bounding box center [50, 490] width 89 height 57
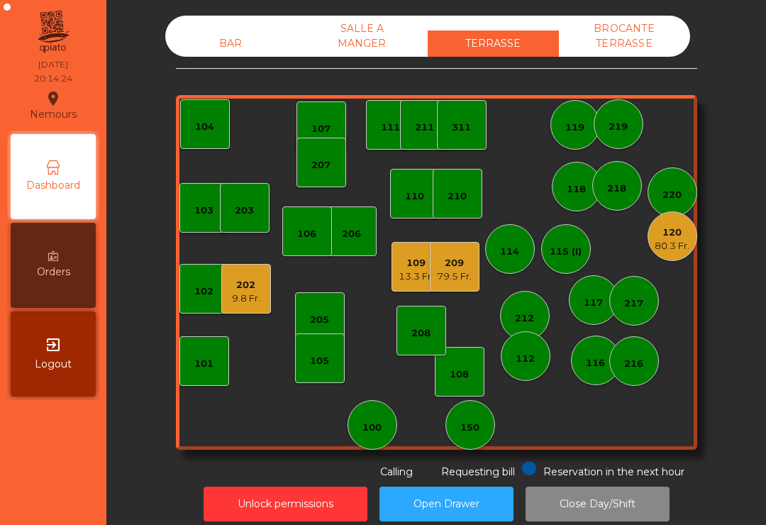
click at [381, 279] on div "103 102 101 202 9.8 Fr. 206 104 205 108 105 107 100 150 110 207 203 208 116 216…" at bounding box center [436, 272] width 521 height 355
click at [410, 275] on div "13.3 Fr." at bounding box center [416, 276] width 35 height 14
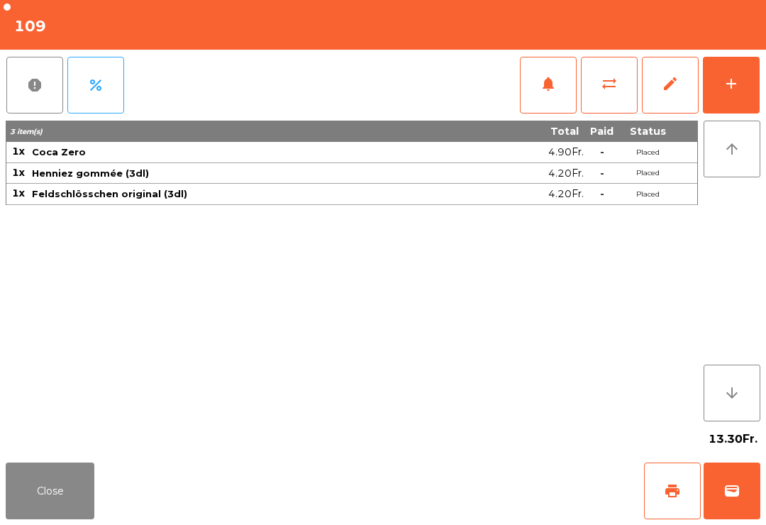
click at [752, 94] on button "add" at bounding box center [731, 85] width 57 height 57
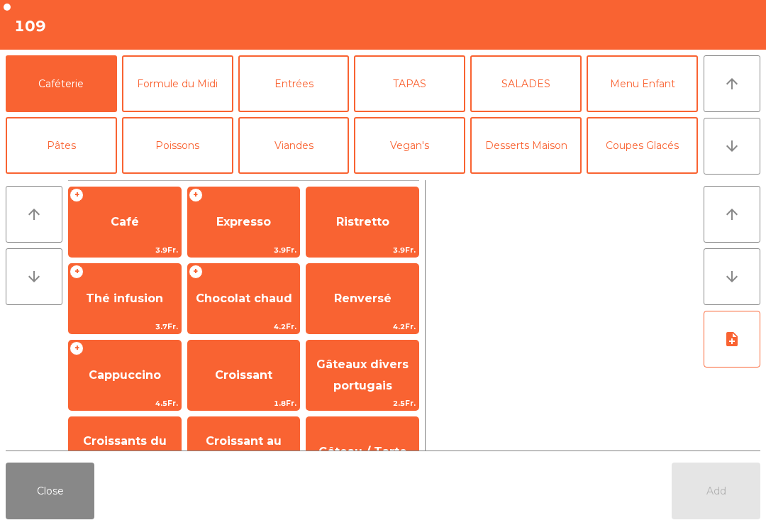
click at [77, 167] on button "Pâtes" at bounding box center [61, 145] width 111 height 57
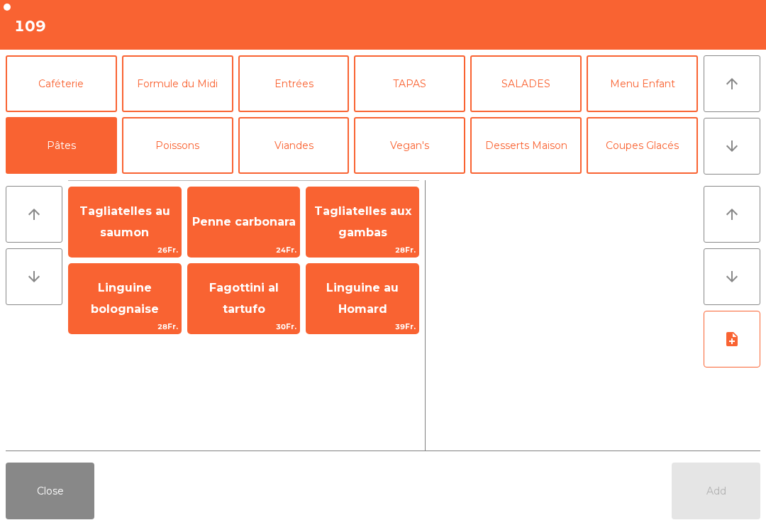
click at [270, 218] on span "Penne carbonara" at bounding box center [244, 221] width 104 height 13
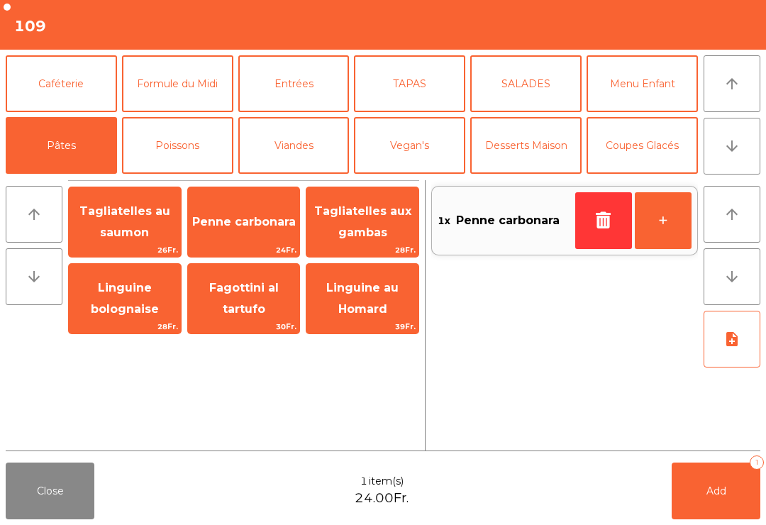
click at [188, 162] on button "Poissons" at bounding box center [177, 145] width 111 height 57
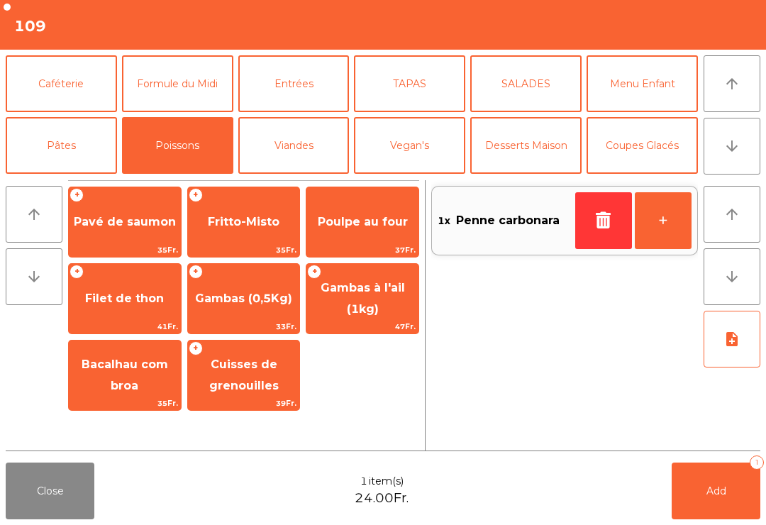
click at [372, 230] on span "Poulpe au four" at bounding box center [362, 222] width 112 height 38
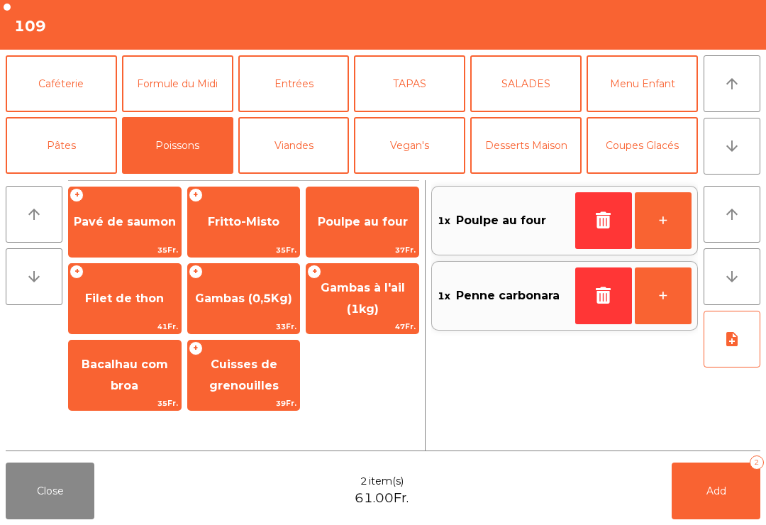
click at [391, 238] on span "Poulpe au four" at bounding box center [362, 222] width 112 height 38
click at [684, 493] on button "Add 3" at bounding box center [715, 490] width 89 height 57
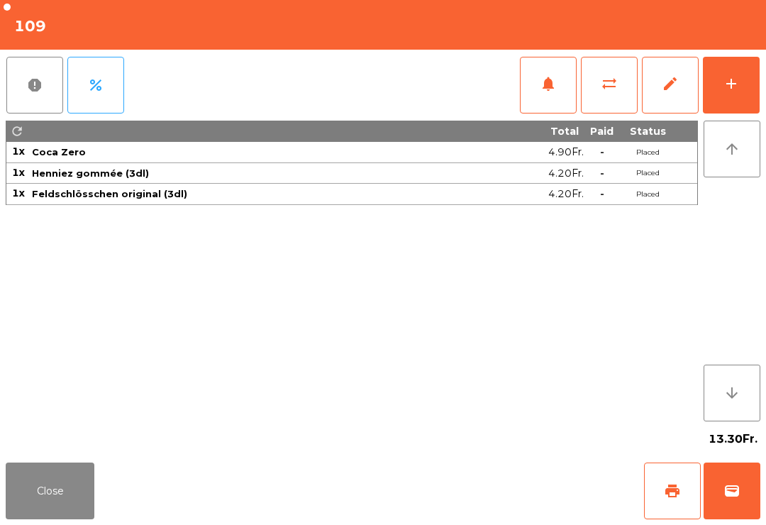
click at [57, 508] on button "Close" at bounding box center [50, 490] width 89 height 57
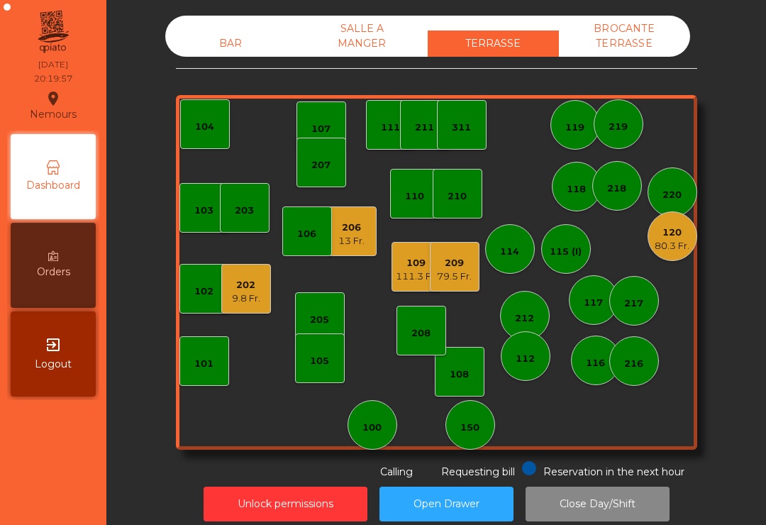
click at [254, 309] on div "202 9.8 Fr." at bounding box center [246, 289] width 50 height 50
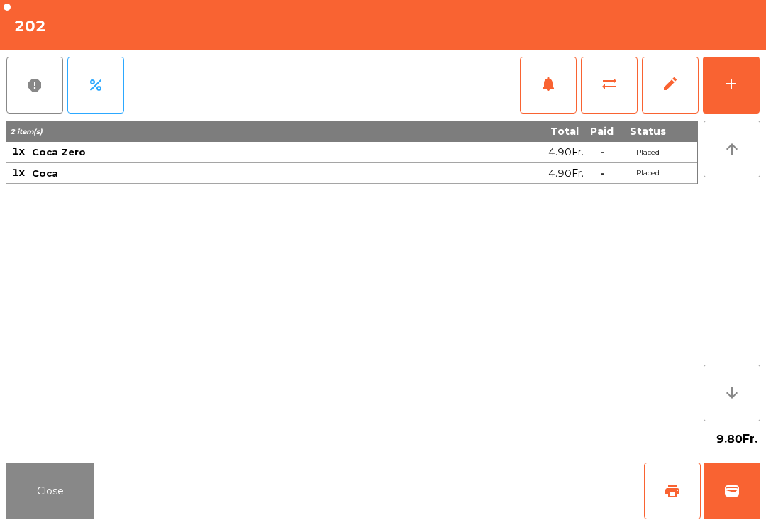
click at [723, 77] on div "add" at bounding box center [731, 83] width 17 height 17
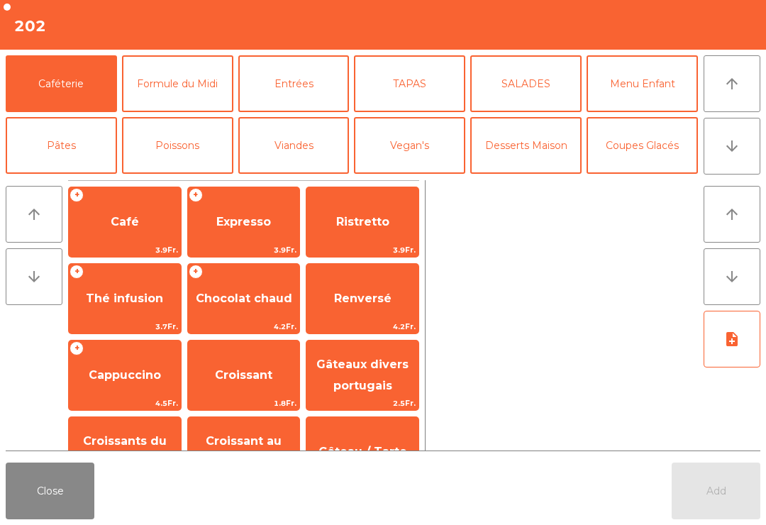
click at [730, 96] on button "arrow_upward" at bounding box center [731, 83] width 57 height 57
click at [318, 73] on button "Entrées" at bounding box center [293, 83] width 111 height 57
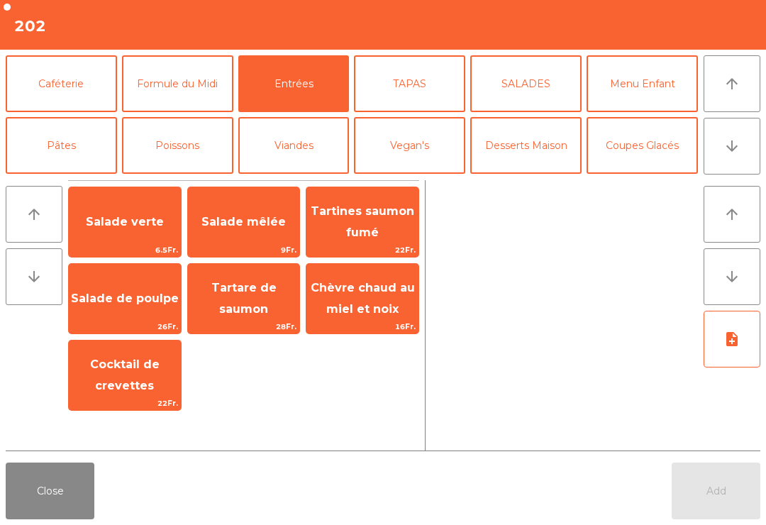
click at [130, 221] on span "Salade verte" at bounding box center [125, 221] width 78 height 13
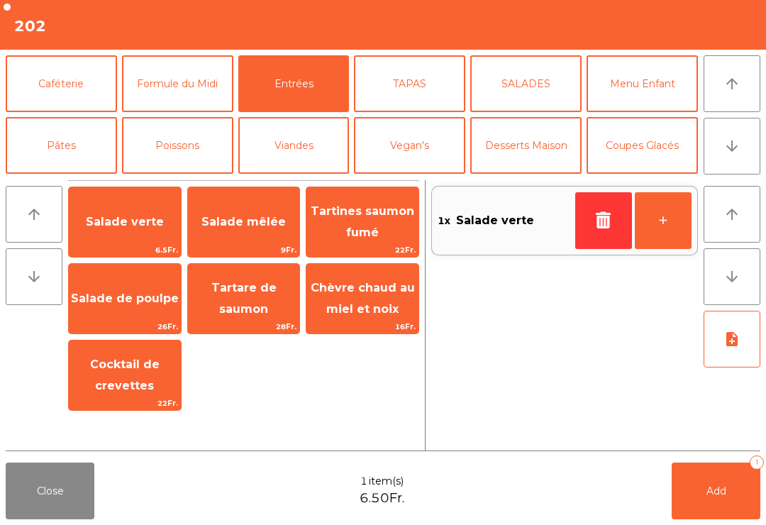
click at [230, 223] on span "Salade mêlée" at bounding box center [243, 221] width 84 height 13
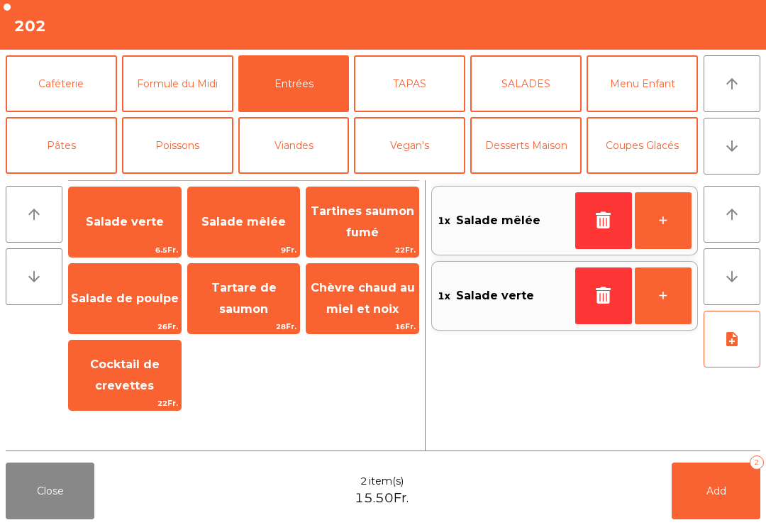
click at [181, 147] on button "Poissons" at bounding box center [177, 145] width 111 height 57
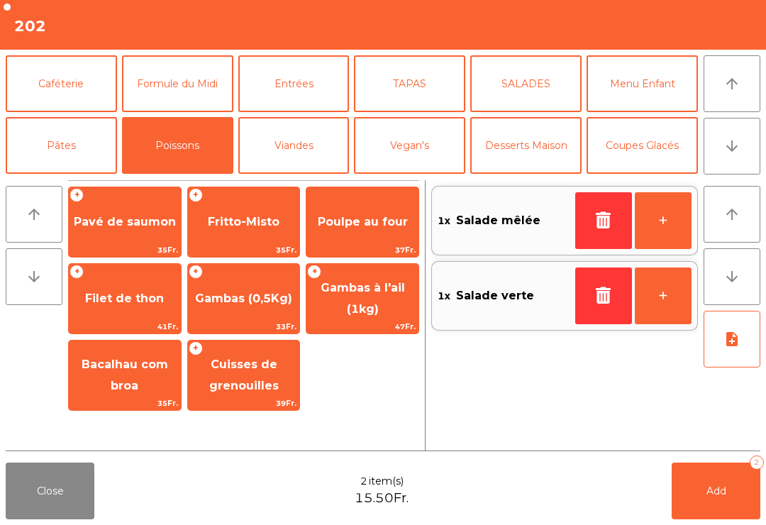
click at [82, 165] on button "Pâtes" at bounding box center [61, 145] width 111 height 57
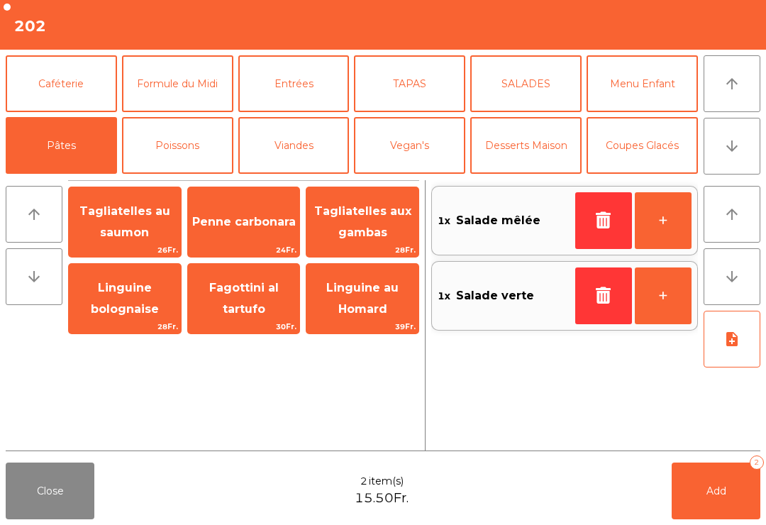
click at [104, 225] on span "Tagliatelles au saumon" at bounding box center [124, 221] width 91 height 35
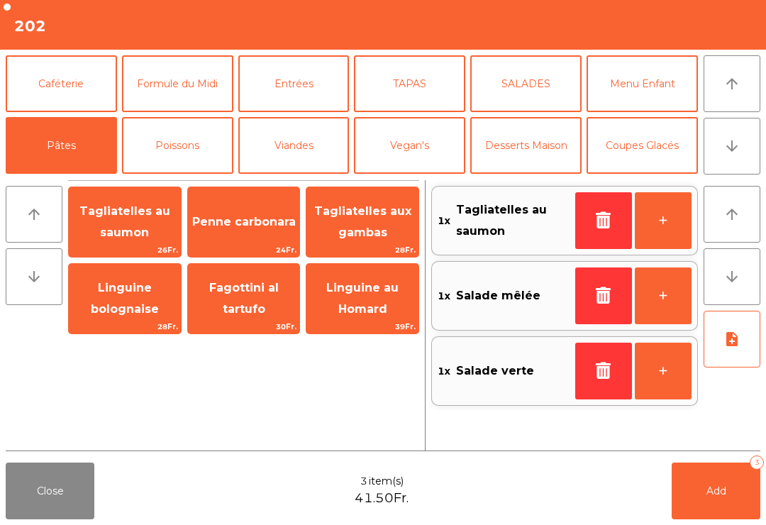
click at [338, 222] on span "Tagliatelles aux gambas" at bounding box center [362, 222] width 112 height 60
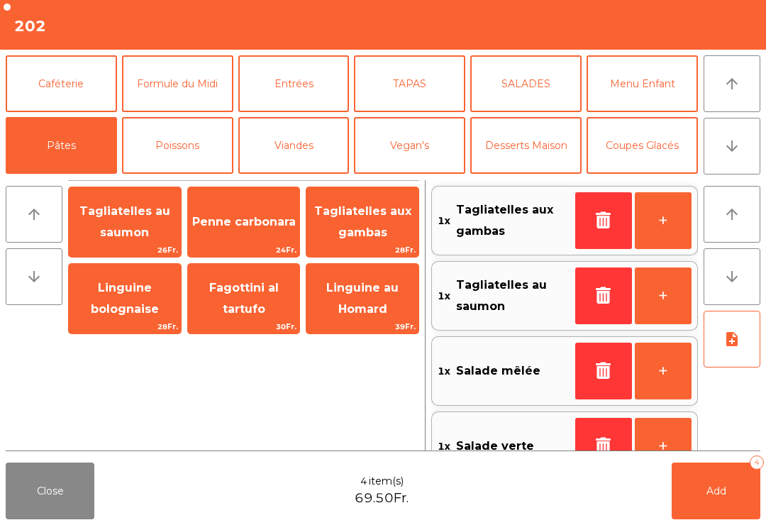
click at [741, 347] on button "note_add" at bounding box center [731, 339] width 57 height 57
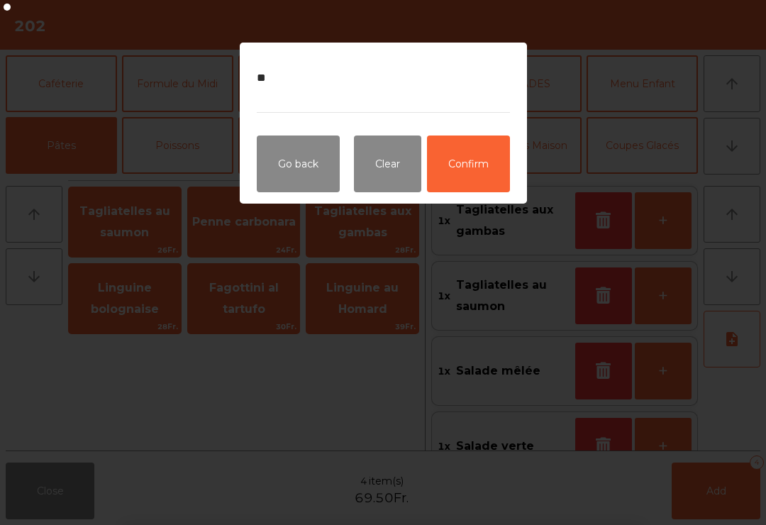
click at [491, 186] on button "Confirm" at bounding box center [468, 163] width 83 height 57
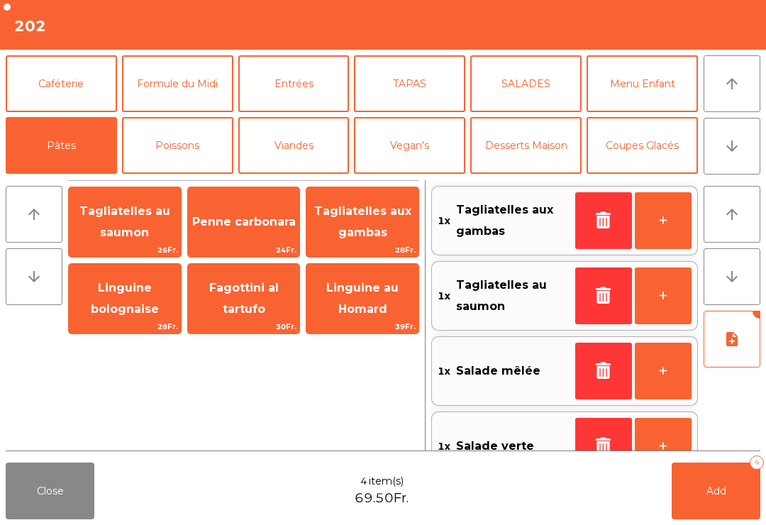
click at [702, 515] on button "Add 4" at bounding box center [715, 490] width 89 height 57
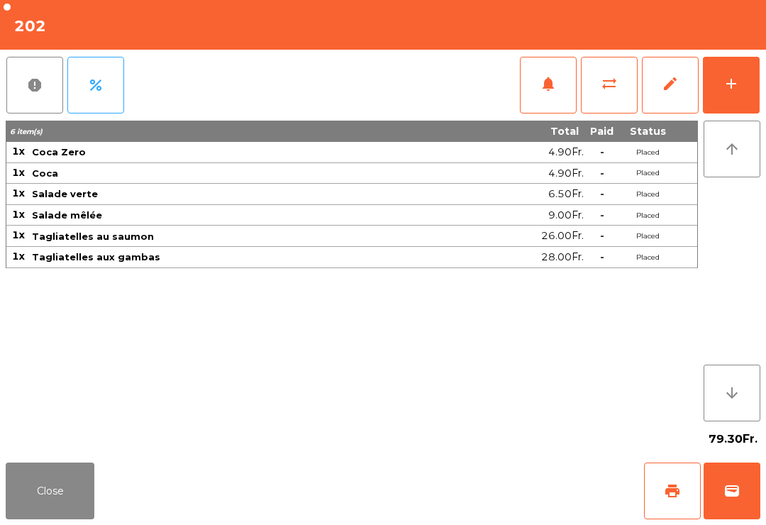
click at [46, 495] on button "Close" at bounding box center [50, 490] width 89 height 57
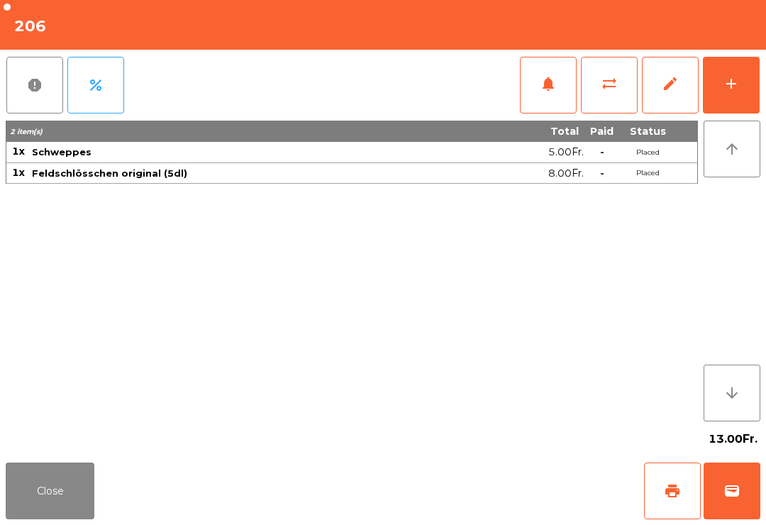
click at [754, 97] on button "add" at bounding box center [731, 85] width 57 height 57
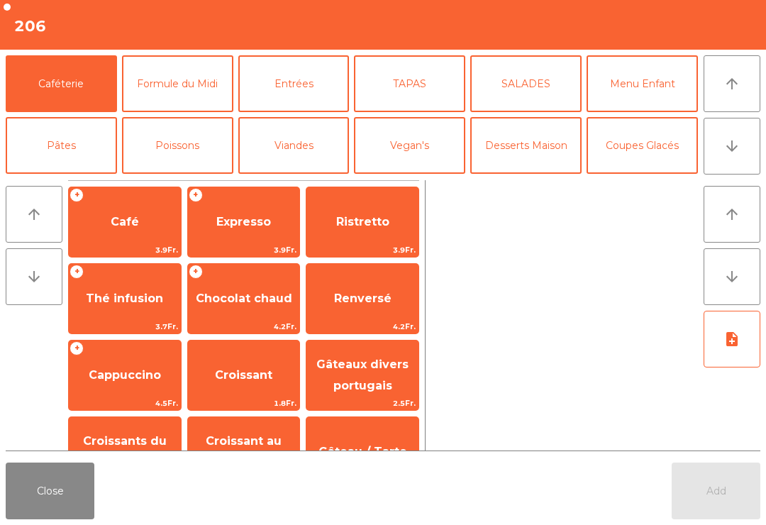
click at [181, 156] on button "Poissons" at bounding box center [177, 145] width 111 height 57
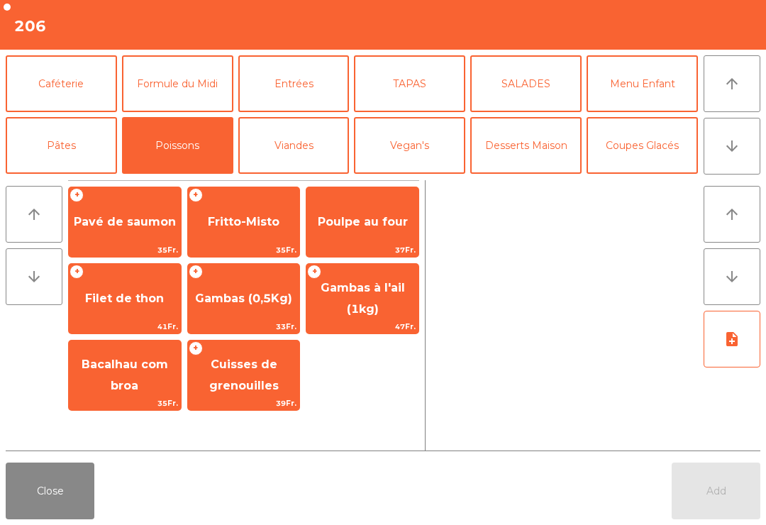
click at [124, 247] on span "35Fr." at bounding box center [125, 249] width 112 height 13
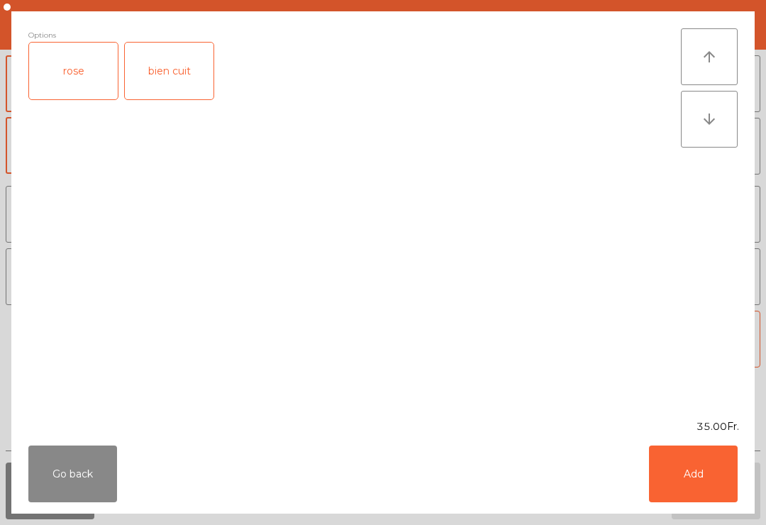
click at [90, 67] on div "rose" at bounding box center [73, 71] width 89 height 57
click at [711, 462] on button "Add" at bounding box center [693, 473] width 89 height 57
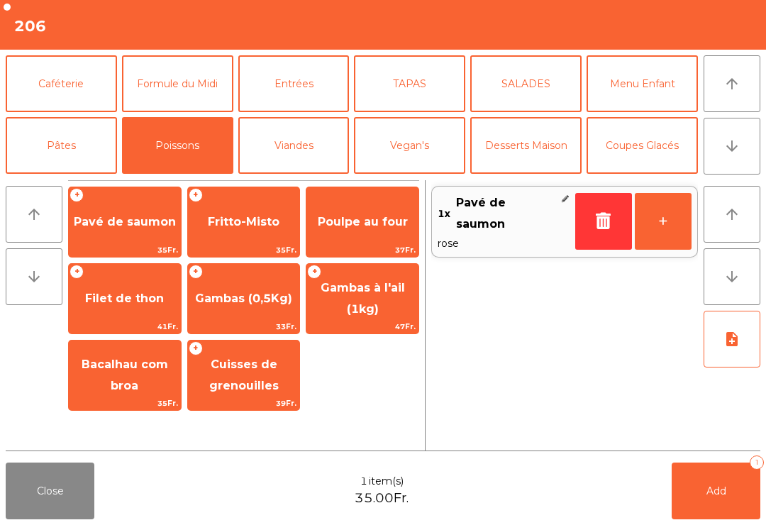
click at [303, 148] on button "Viandes" at bounding box center [293, 145] width 111 height 57
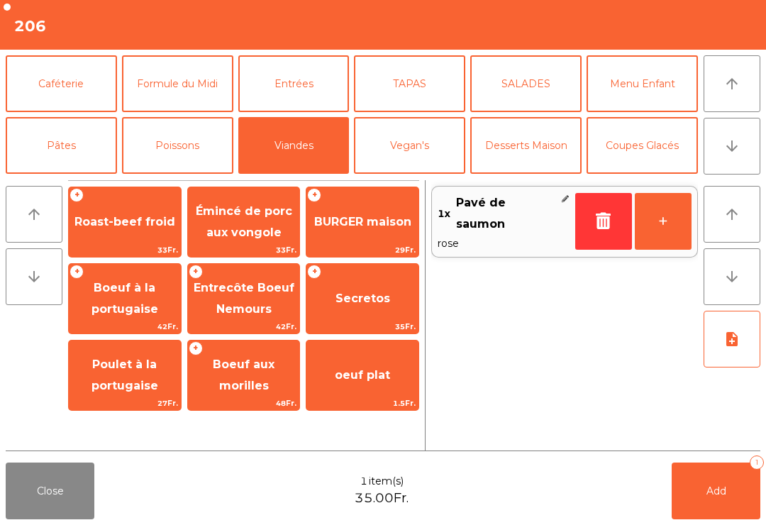
click at [153, 225] on span "Roast-beef froid" at bounding box center [124, 221] width 101 height 13
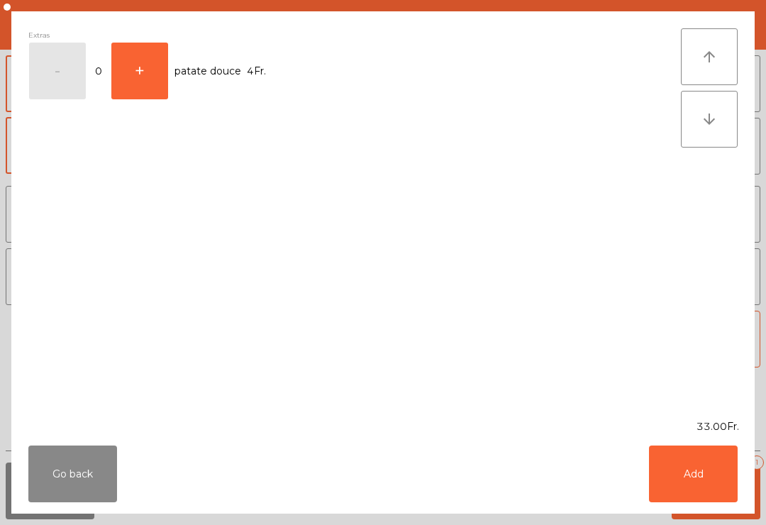
click at [698, 451] on button "Add" at bounding box center [693, 473] width 89 height 57
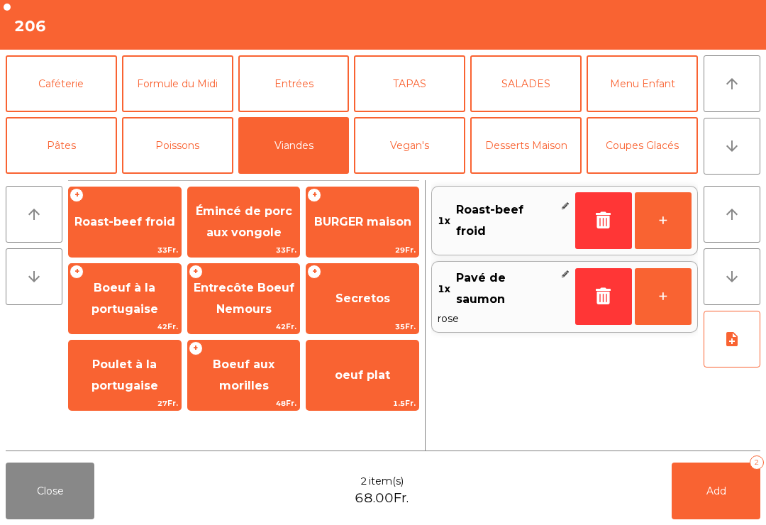
click at [708, 491] on span "Add" at bounding box center [716, 490] width 20 height 13
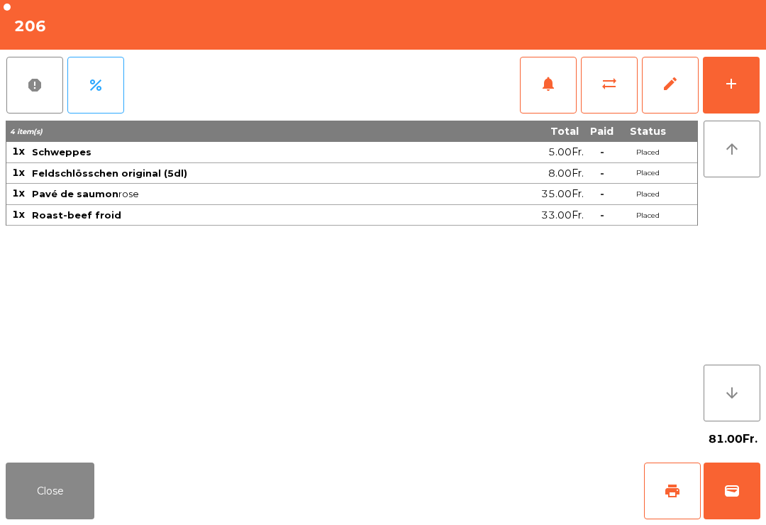
click at [40, 484] on button "Close" at bounding box center [50, 490] width 89 height 57
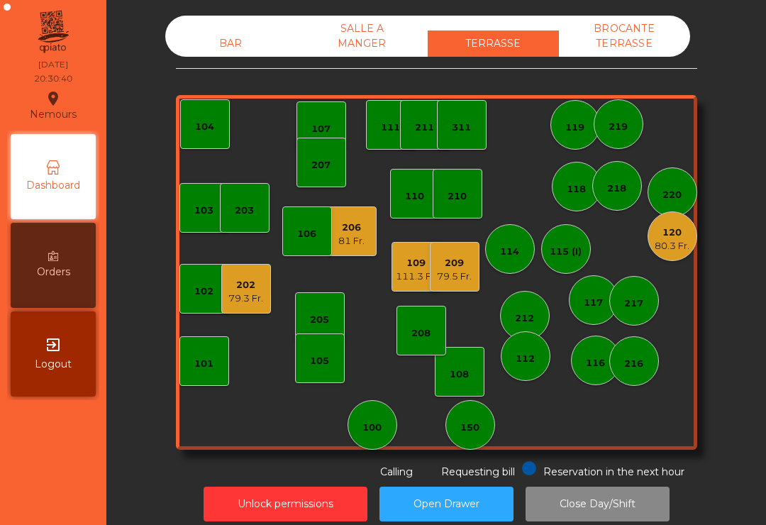
click at [246, 311] on div "202 79.3 Fr." at bounding box center [246, 289] width 50 height 50
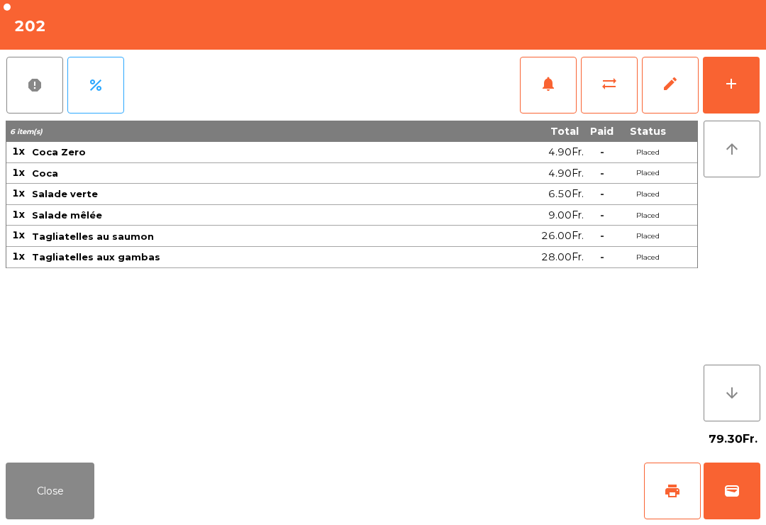
click at [538, 103] on button "notifications" at bounding box center [548, 85] width 57 height 57
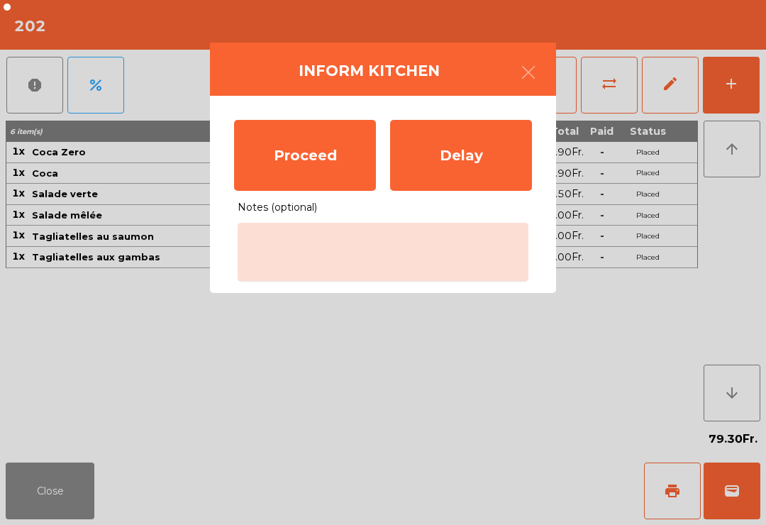
click at [284, 161] on div "Proceed" at bounding box center [305, 155] width 142 height 71
